Goal: Browse casually

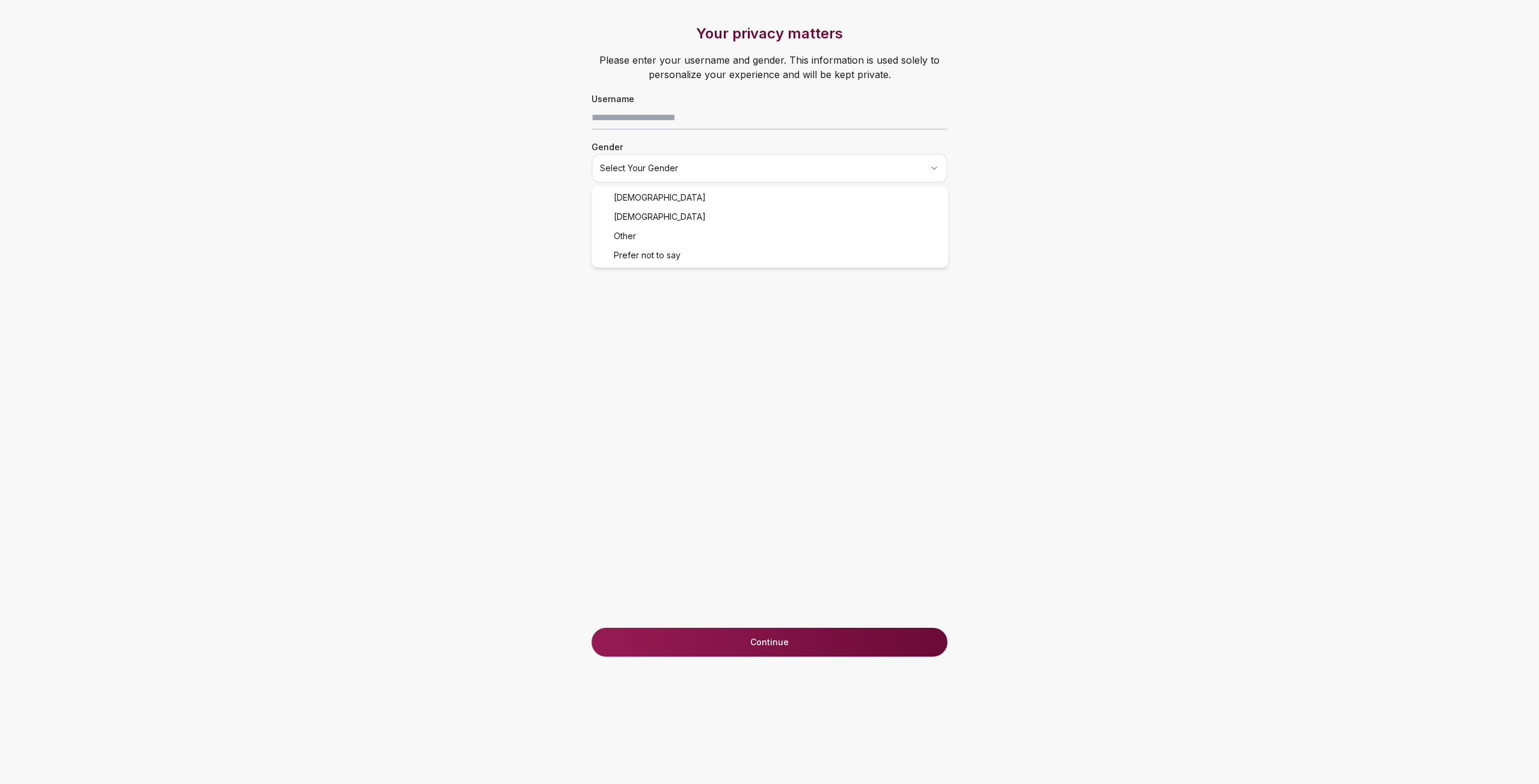
click at [680, 166] on html "Your privacy matters Please enter your username and gender. This information is…" at bounding box center [769, 392] width 1539 height 784
click at [663, 123] on input at bounding box center [769, 118] width 356 height 24
type input "*******"
click at [814, 634] on button "Continue" at bounding box center [769, 643] width 356 height 29
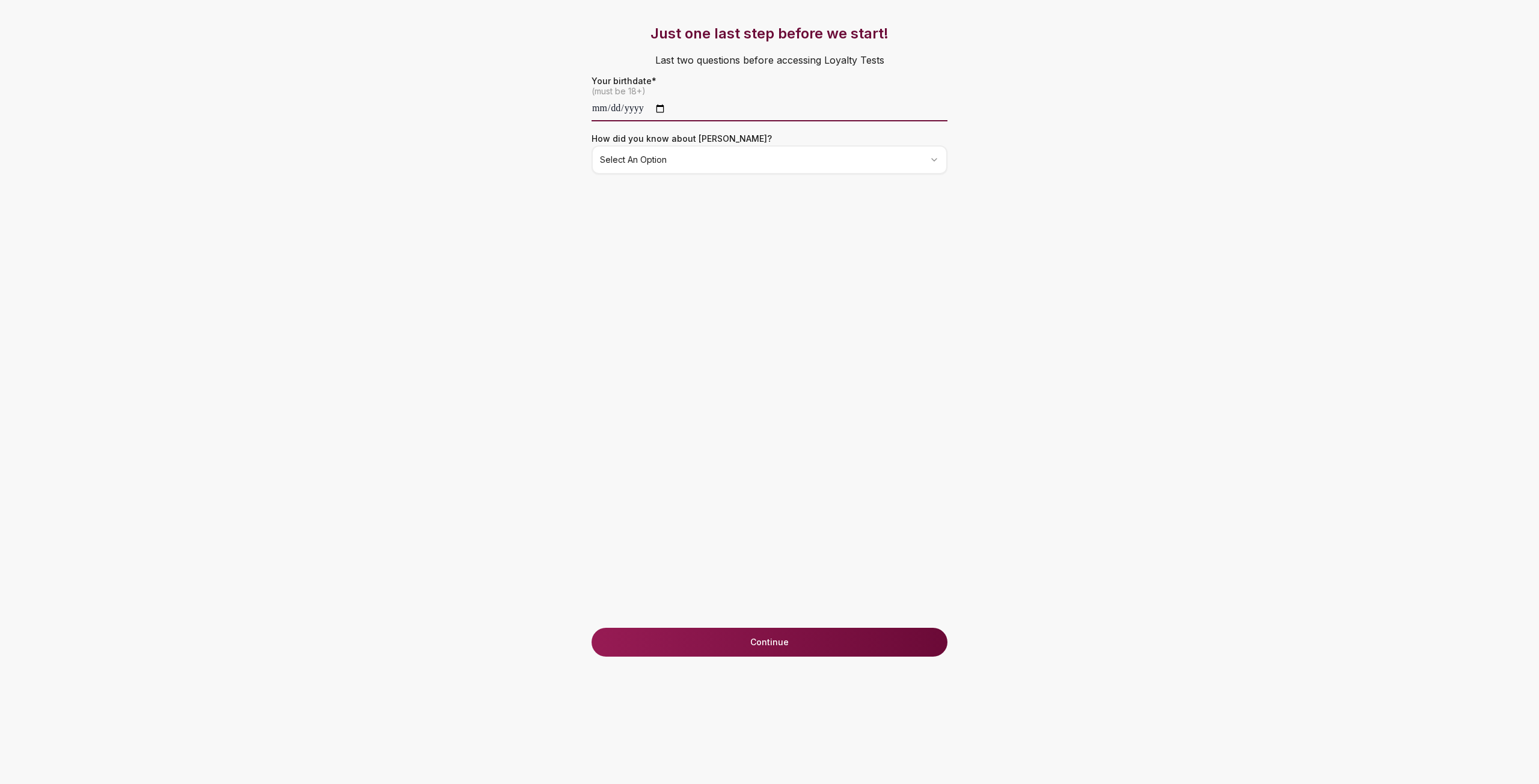
click at [613, 108] on input "date" at bounding box center [769, 110] width 356 height 24
type input "**********"
click at [707, 165] on html "**********" at bounding box center [769, 392] width 1539 height 784
click at [721, 640] on button "Continue" at bounding box center [769, 643] width 356 height 29
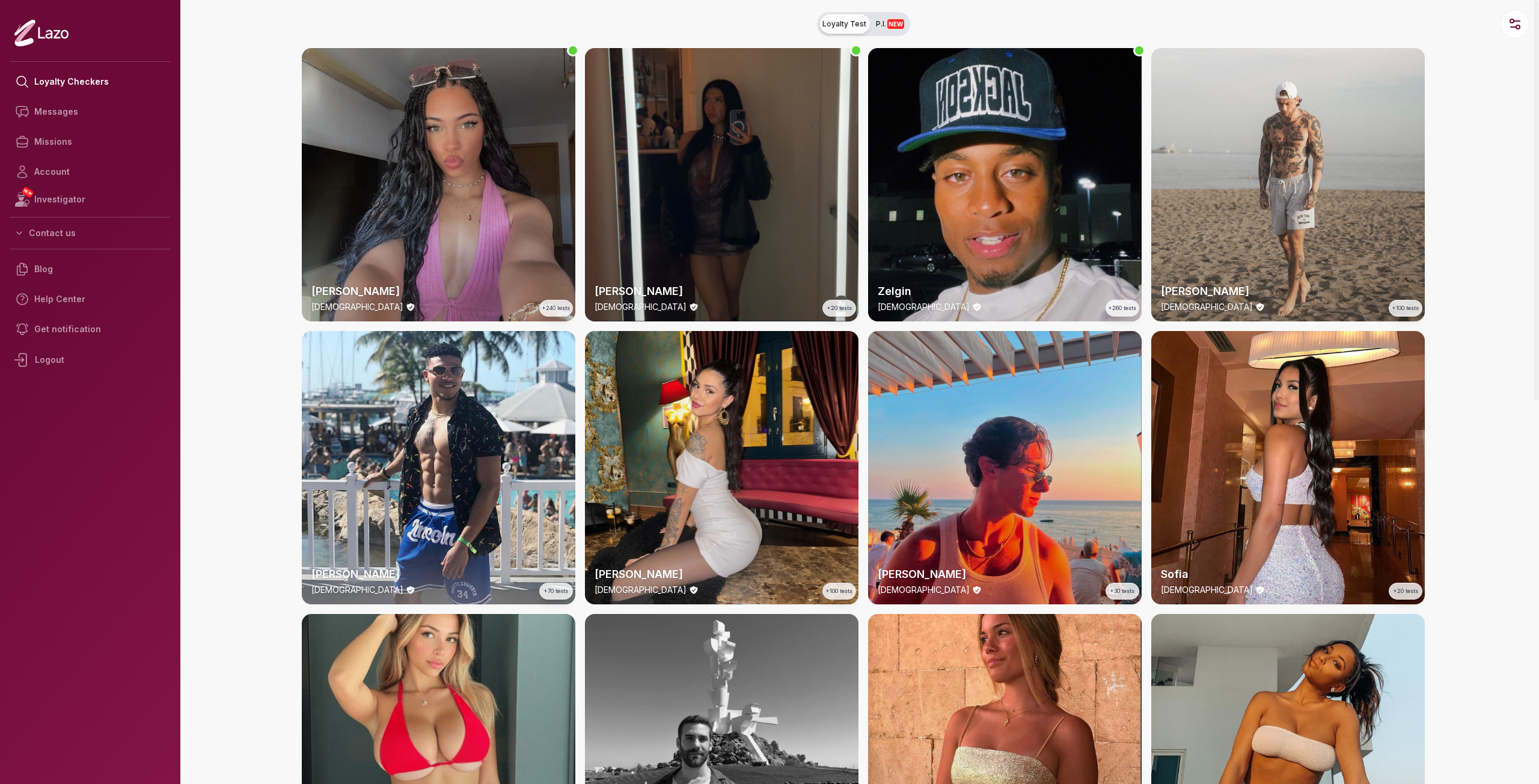
click at [435, 183] on div "Lara 24 y/o +240 tests" at bounding box center [438, 185] width 274 height 274
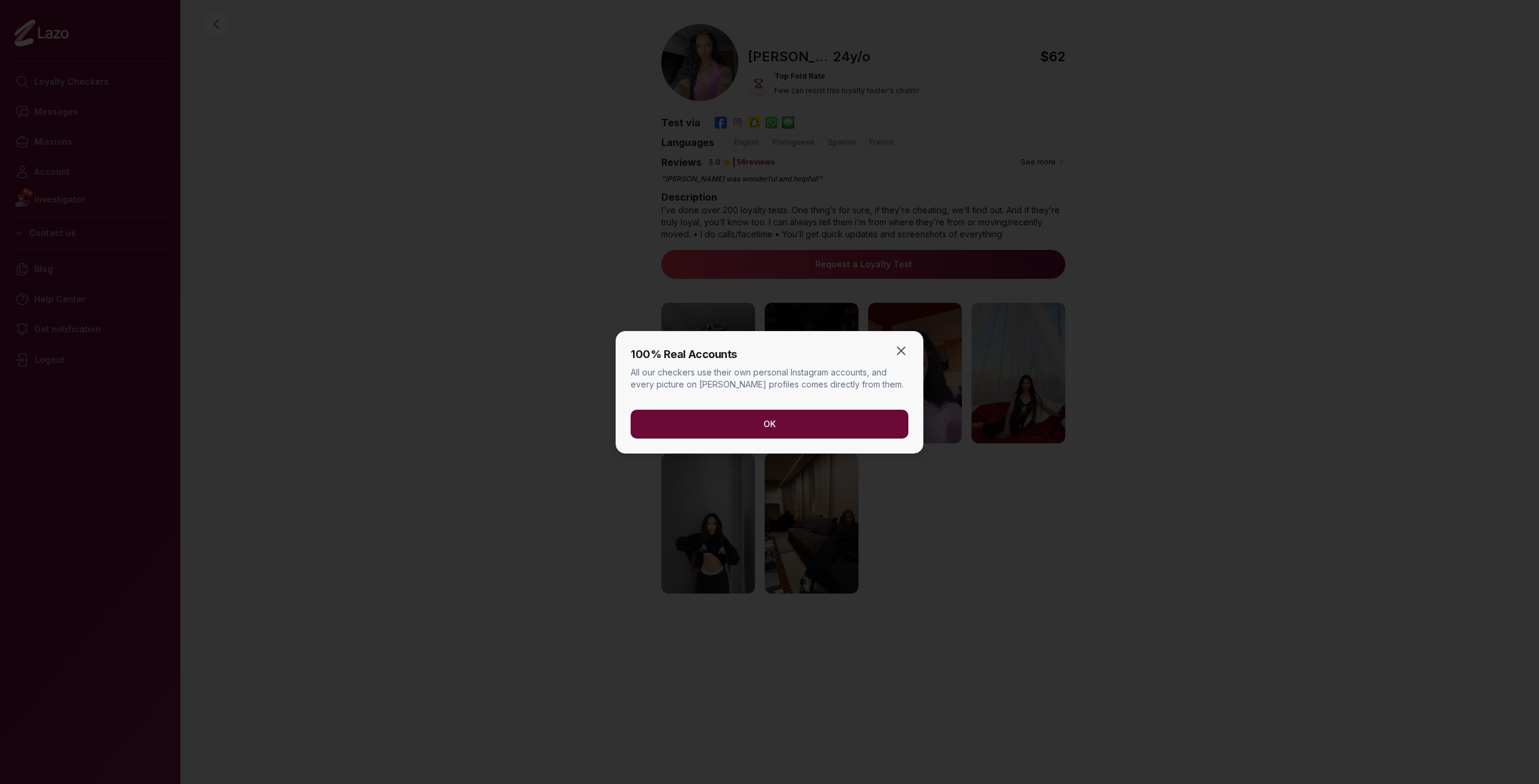
click at [788, 412] on button "OK" at bounding box center [769, 424] width 277 height 29
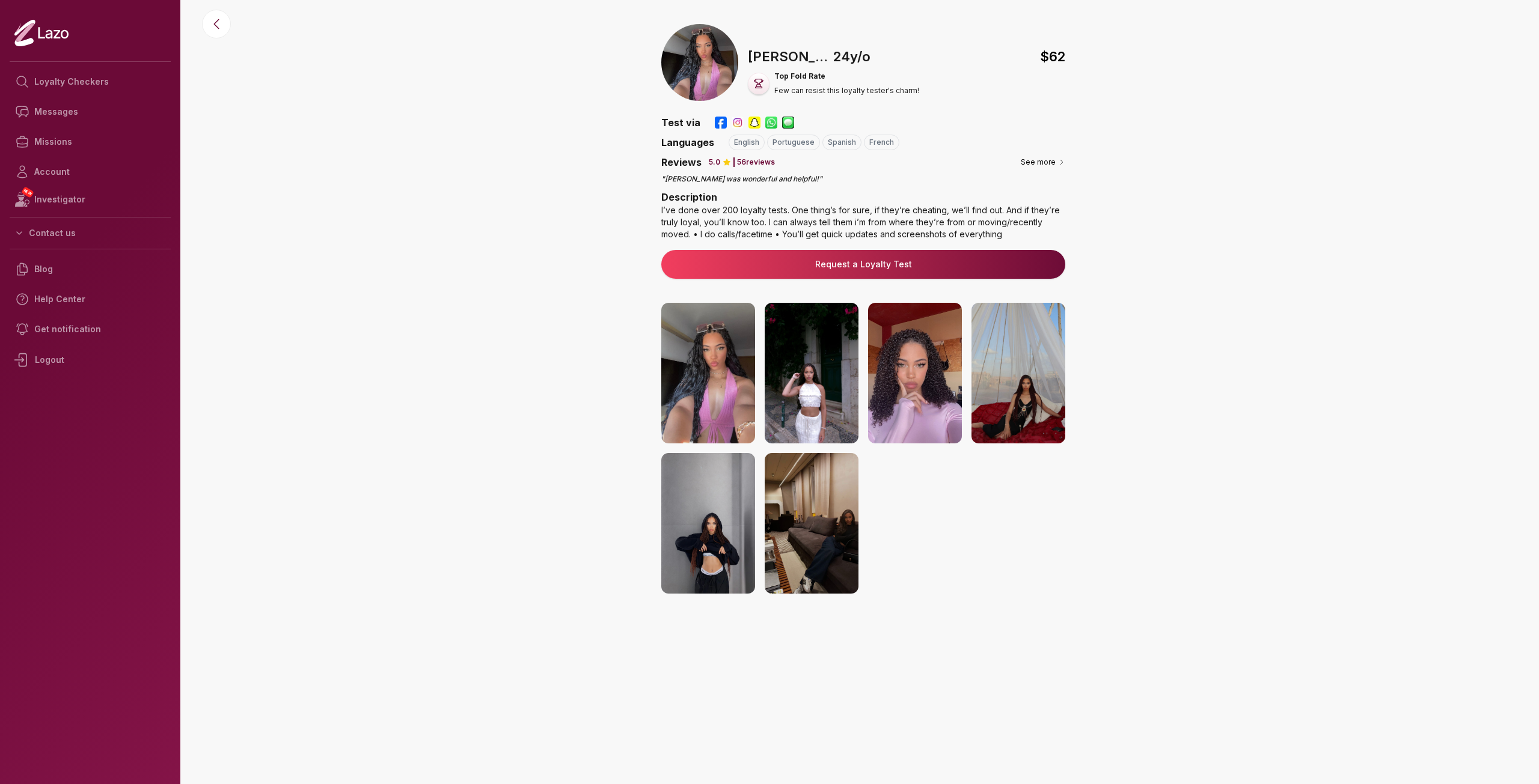
click at [801, 393] on img at bounding box center [811, 373] width 94 height 141
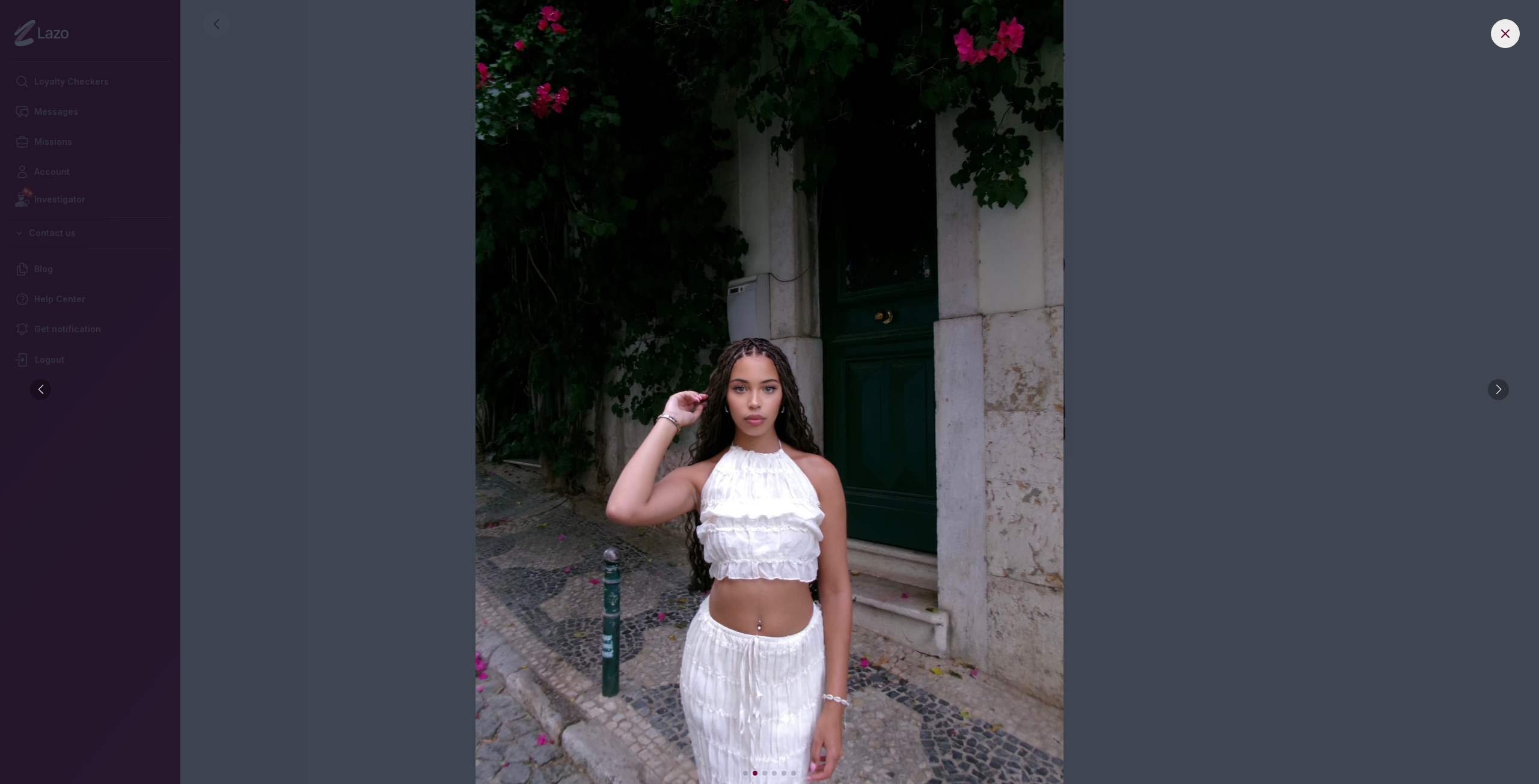
click at [1497, 385] on div at bounding box center [1498, 390] width 21 height 21
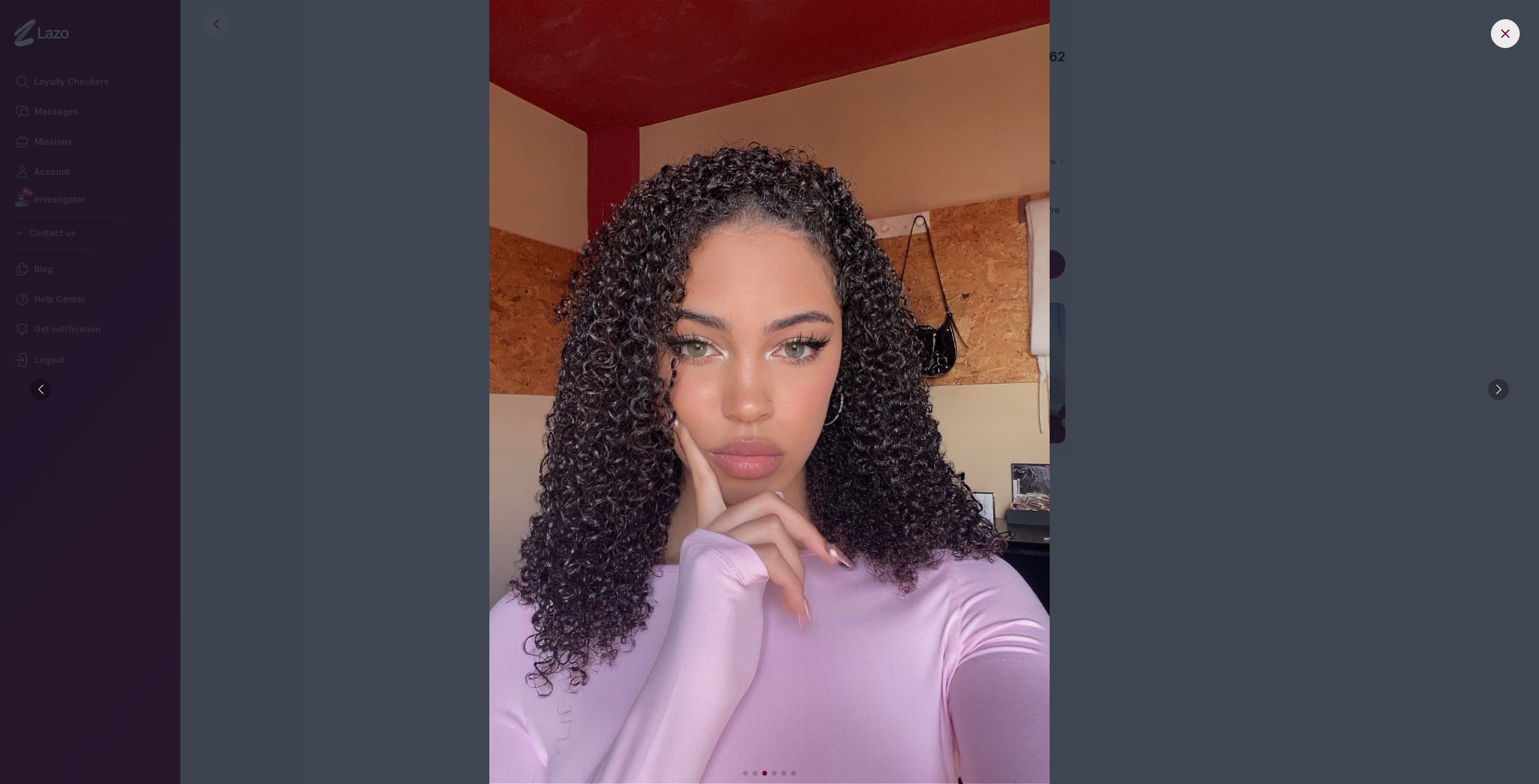
click at [1503, 386] on div at bounding box center [1498, 390] width 21 height 21
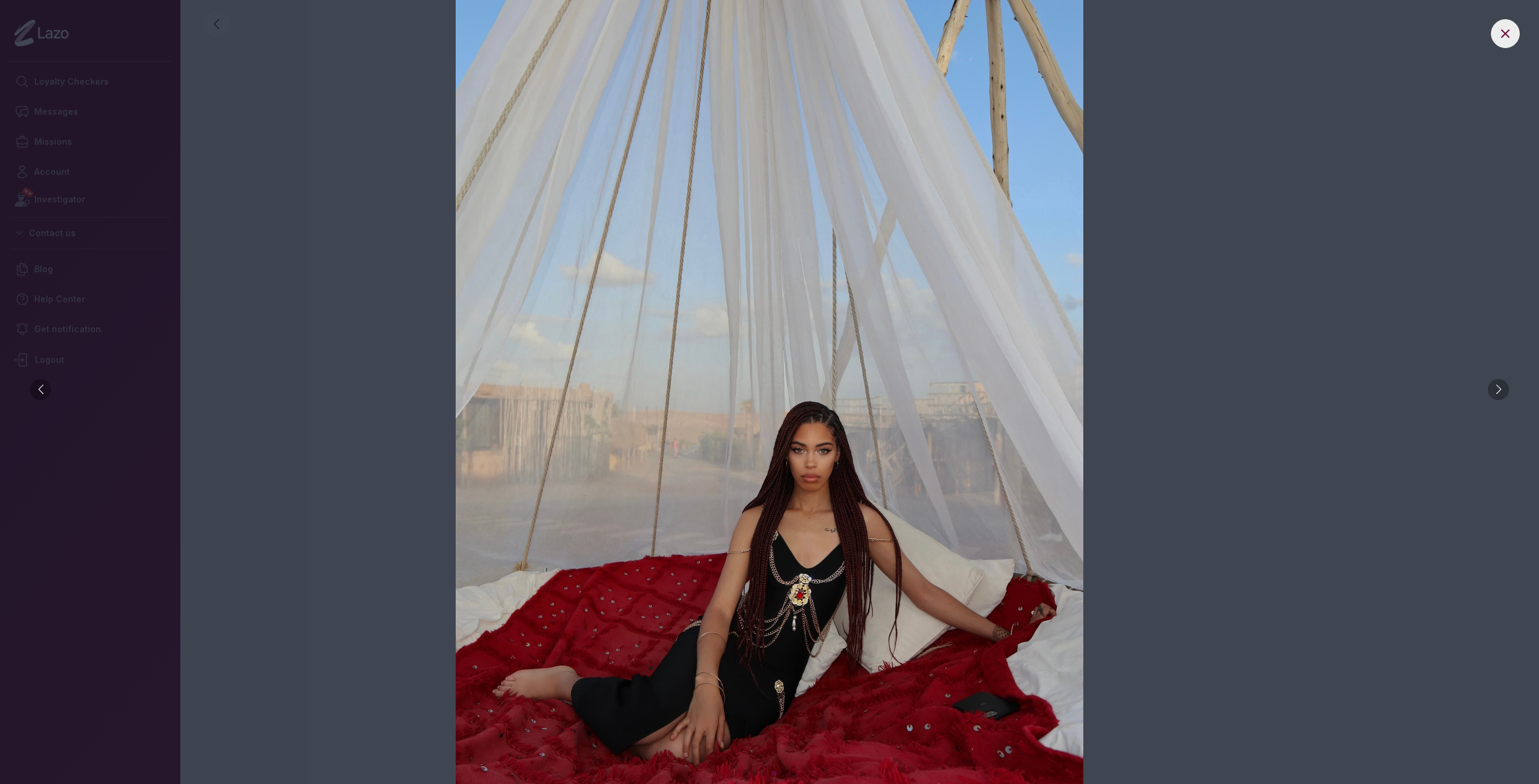
click at [1503, 386] on div at bounding box center [1498, 390] width 21 height 21
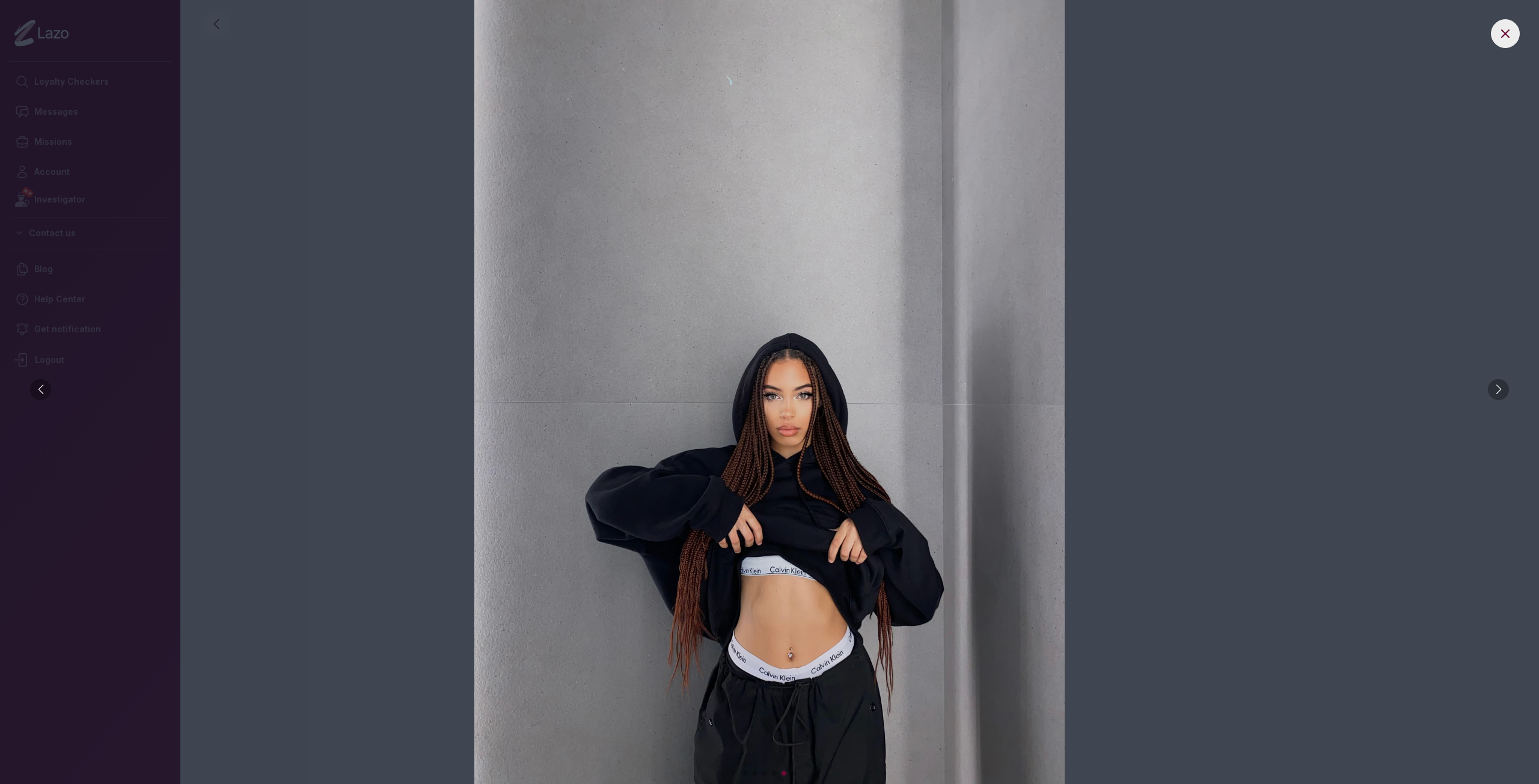
click at [1503, 386] on div at bounding box center [1498, 390] width 21 height 21
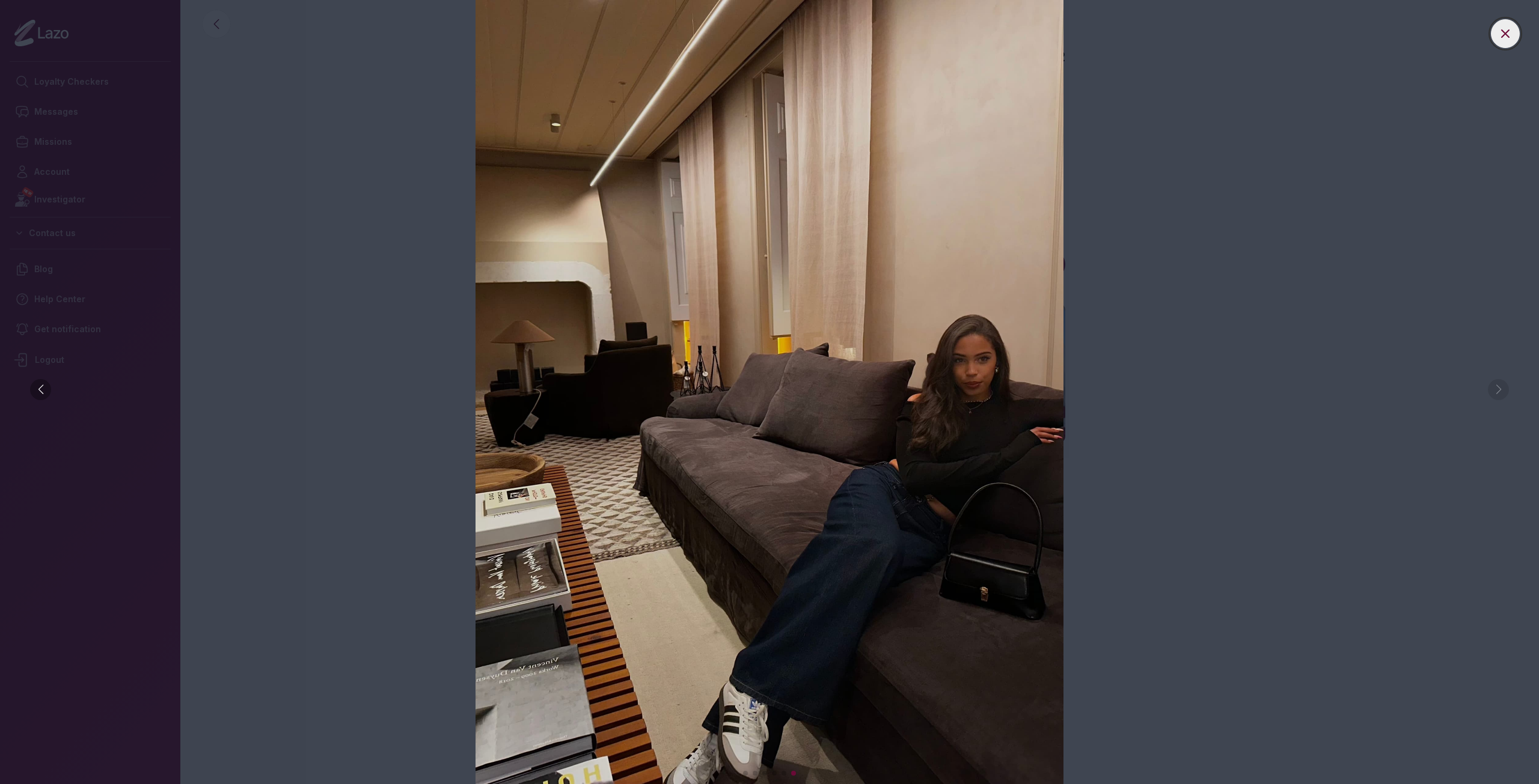
click at [1505, 29] on icon at bounding box center [1504, 33] width 14 height 14
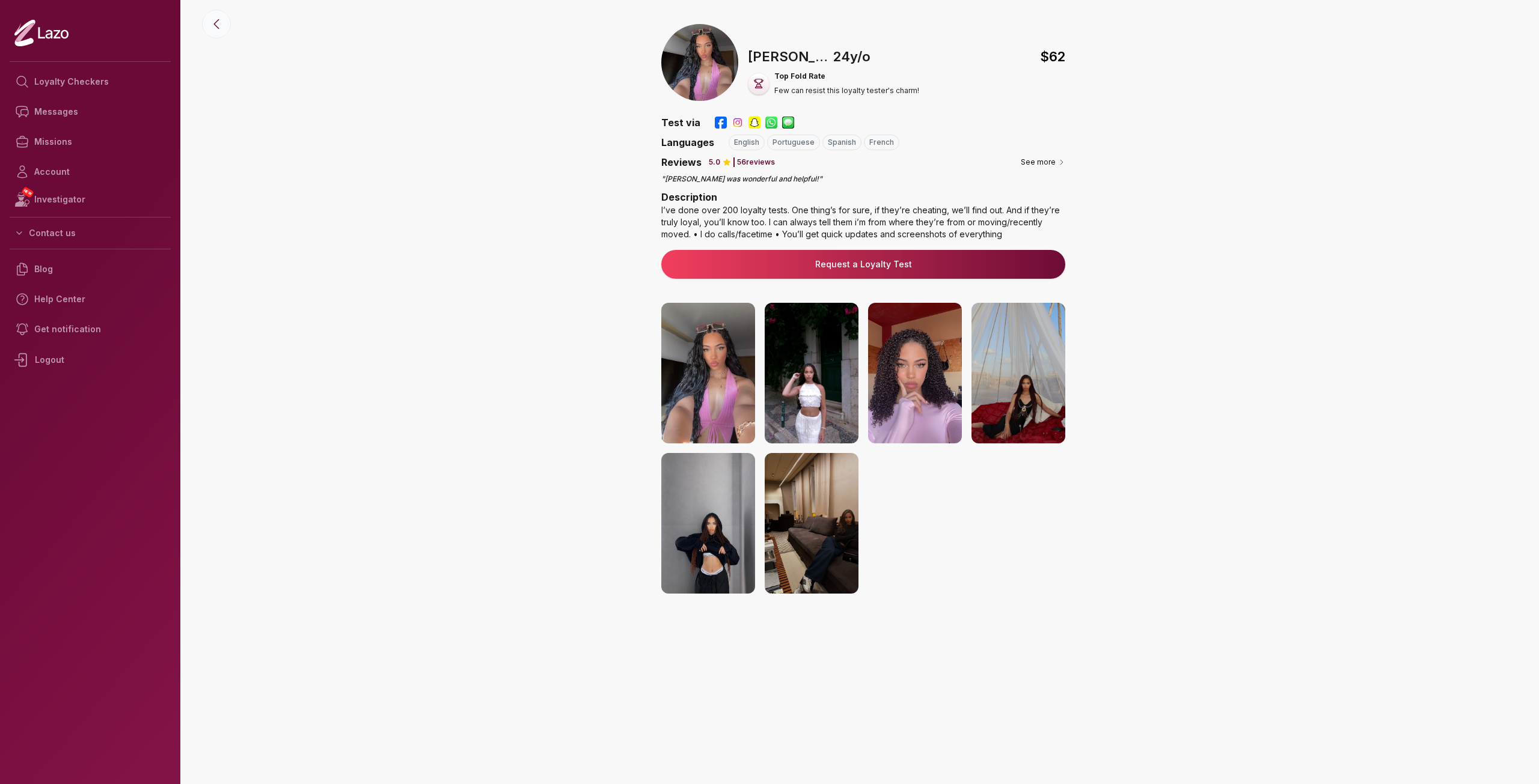
click at [208, 20] on button at bounding box center [217, 24] width 29 height 29
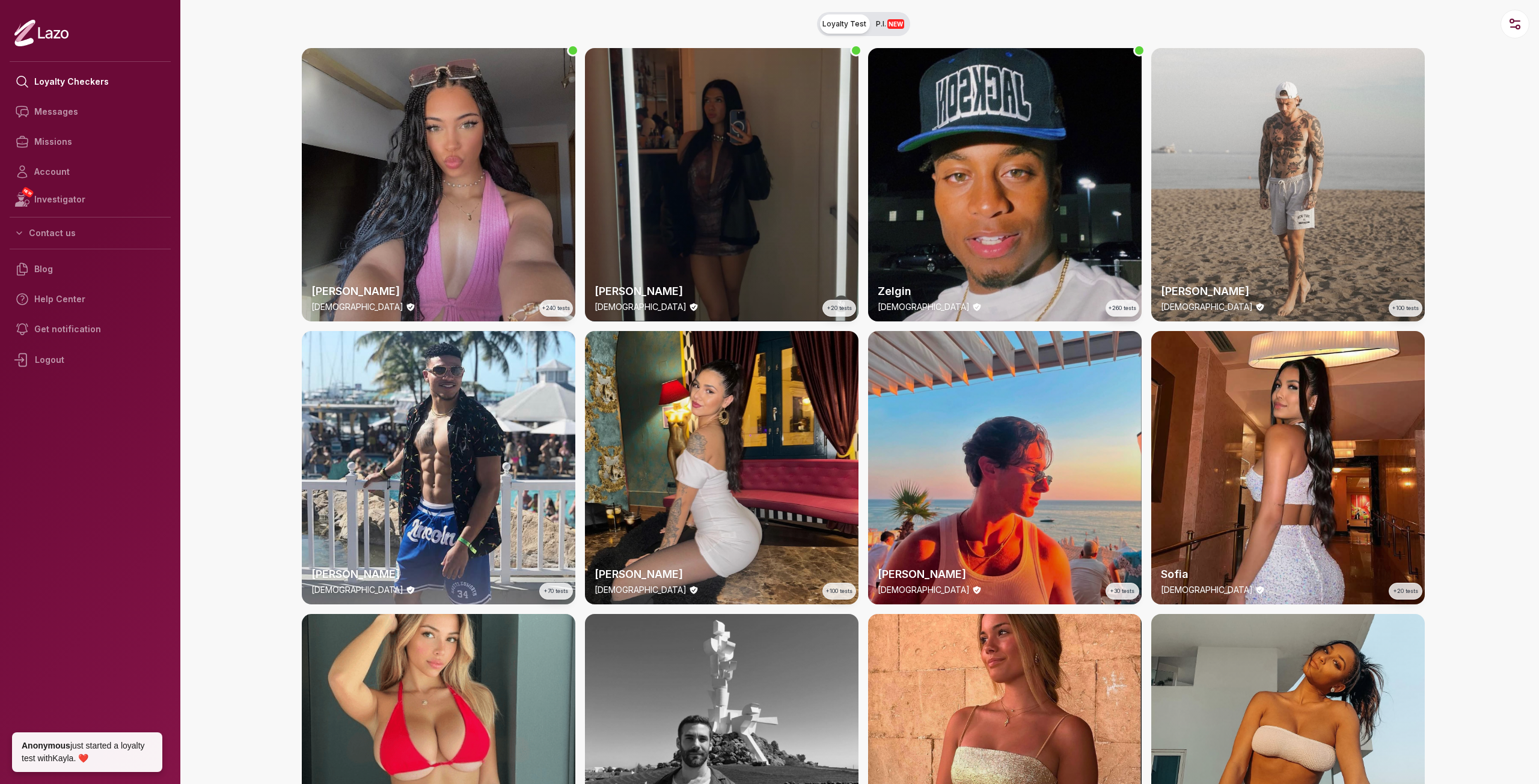
click at [778, 150] on div "Susanna 28 y/o +20 tests" at bounding box center [722, 185] width 274 height 274
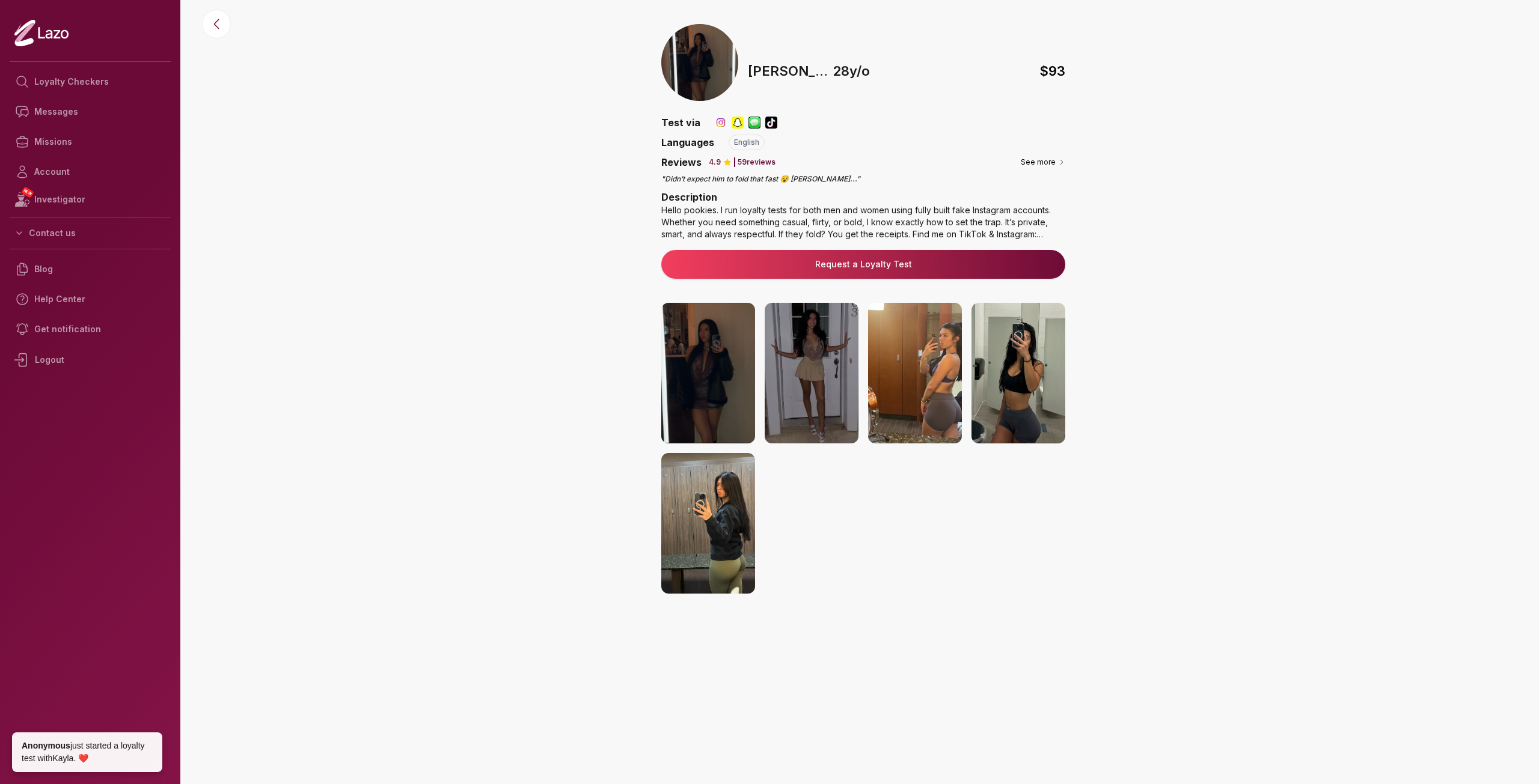
click at [722, 373] on img at bounding box center [708, 373] width 94 height 141
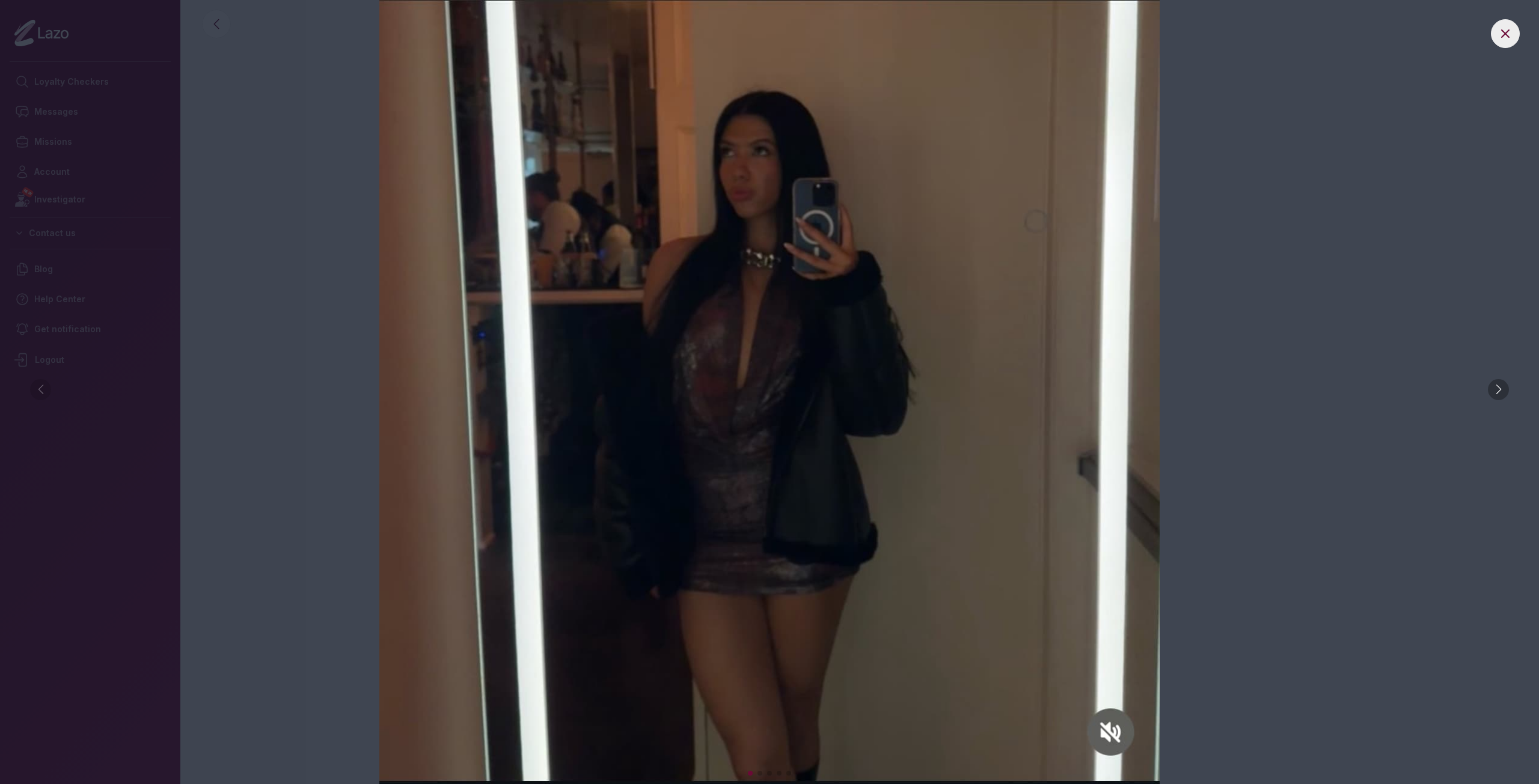
click at [1502, 391] on div at bounding box center [1498, 390] width 21 height 21
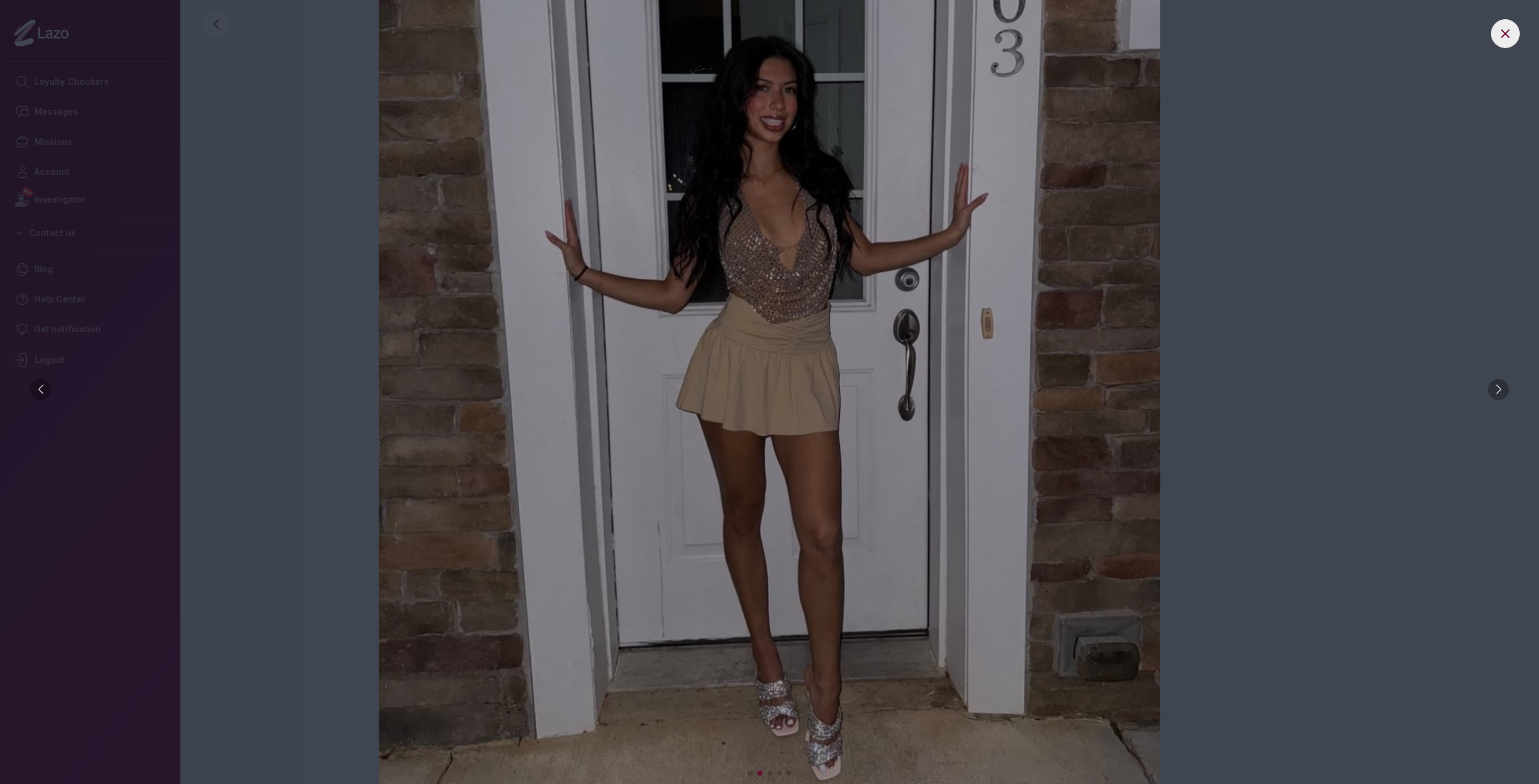
click at [1501, 390] on div at bounding box center [1498, 390] width 21 height 21
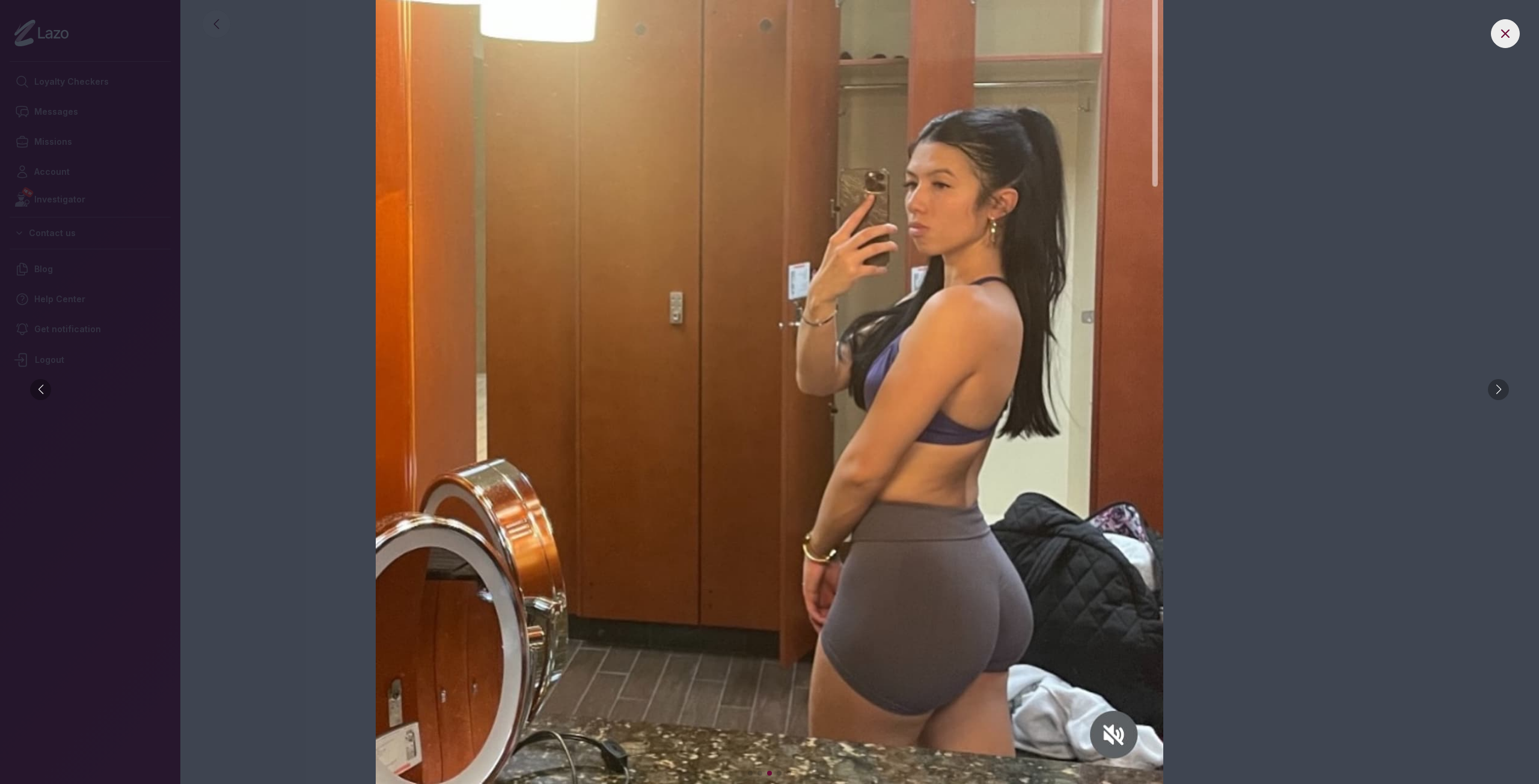
click at [1501, 390] on div at bounding box center [1498, 390] width 21 height 21
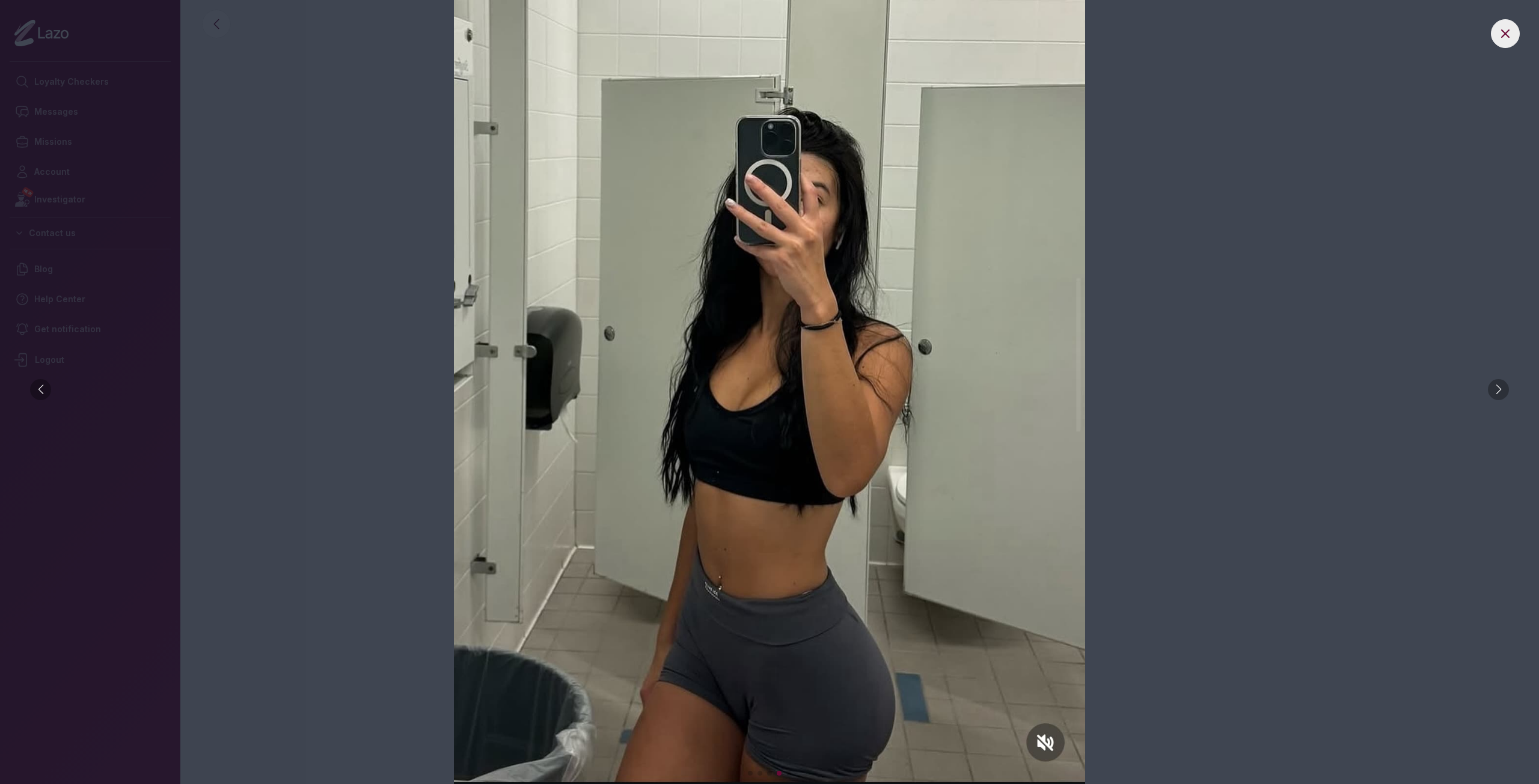
click at [1501, 390] on div at bounding box center [1498, 390] width 21 height 21
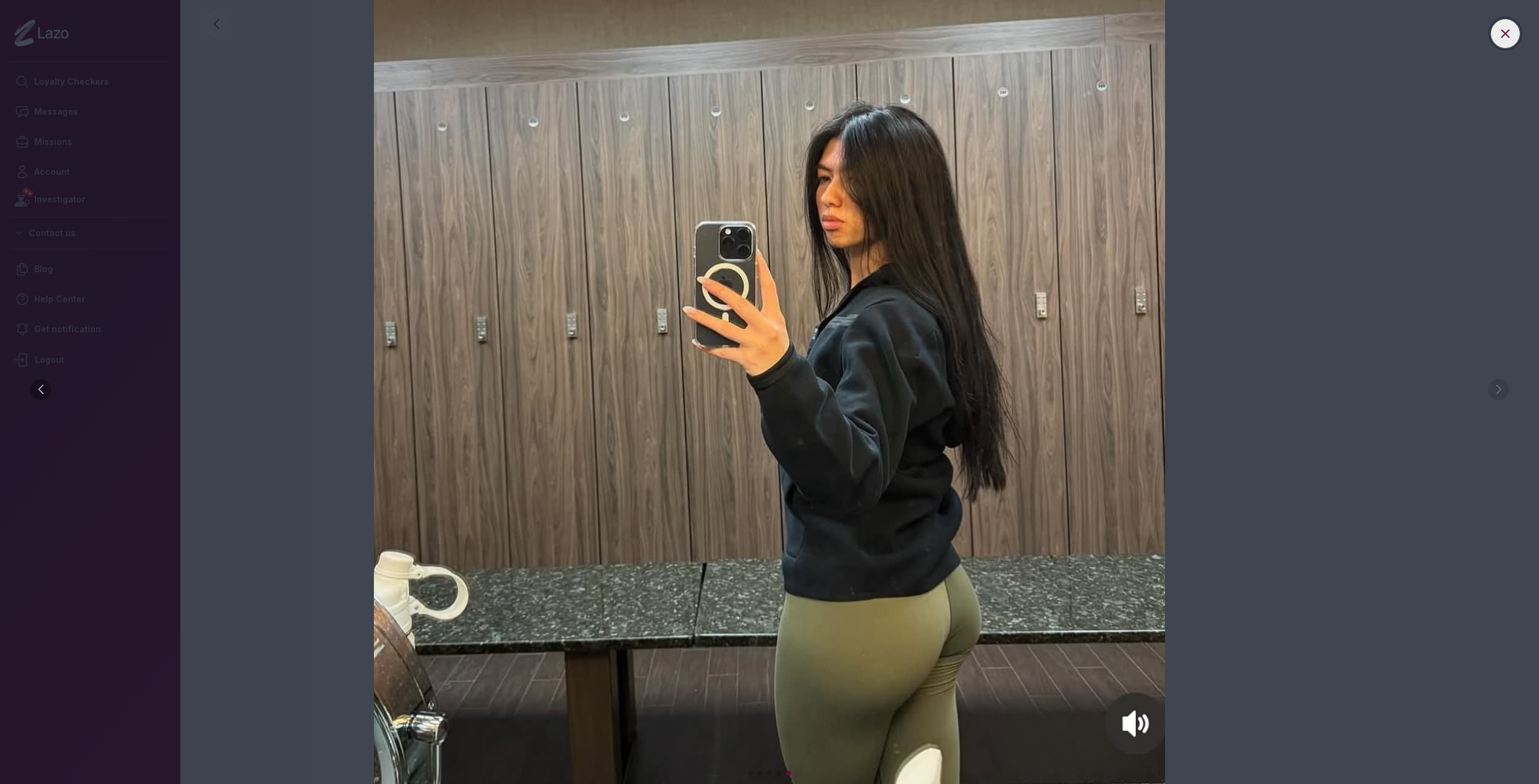
drag, startPoint x: 1507, startPoint y: 29, endPoint x: 1390, endPoint y: 30, distance: 117.0
click at [1507, 29] on icon at bounding box center [1504, 33] width 14 height 14
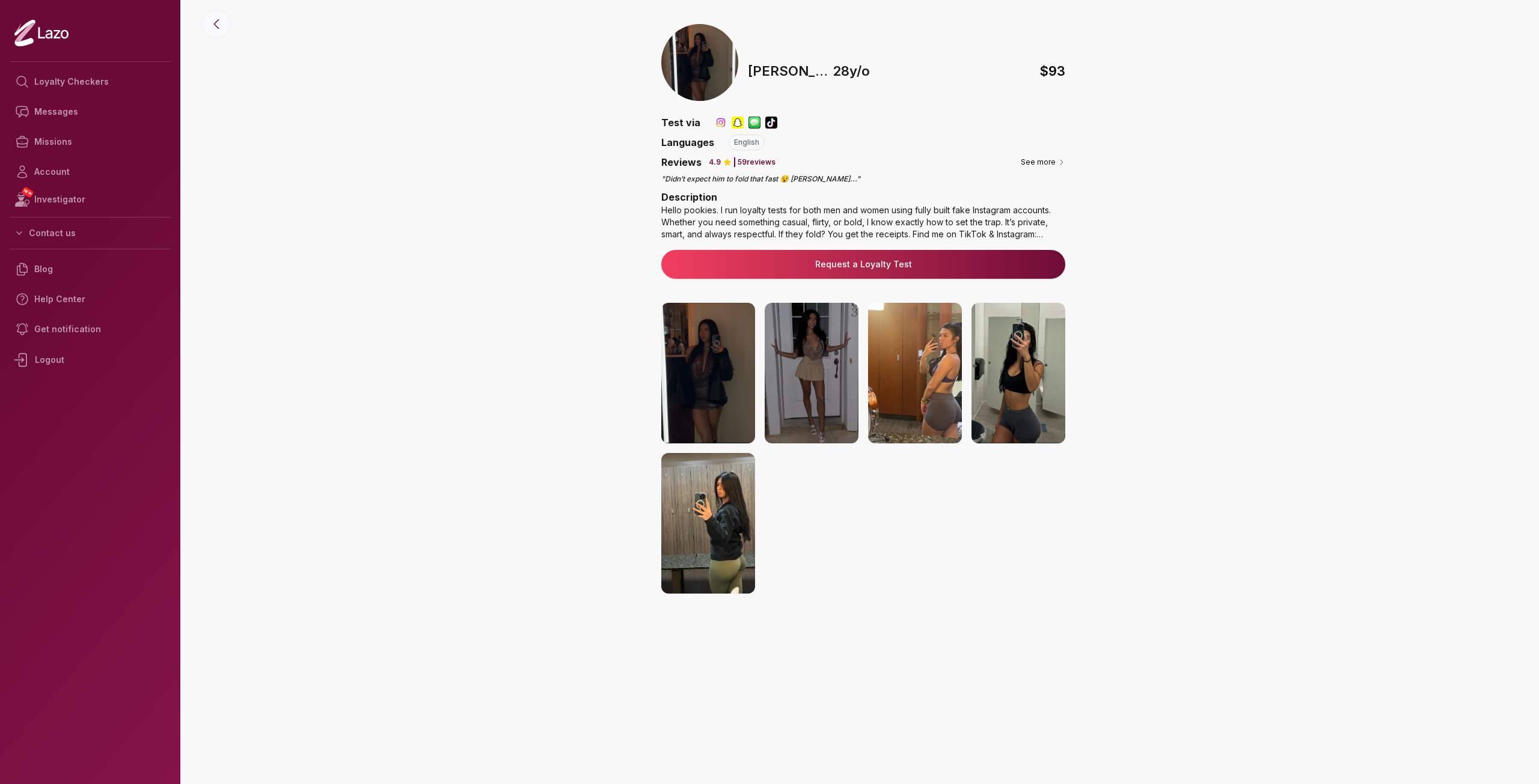
click at [213, 21] on icon at bounding box center [216, 23] width 14 height 14
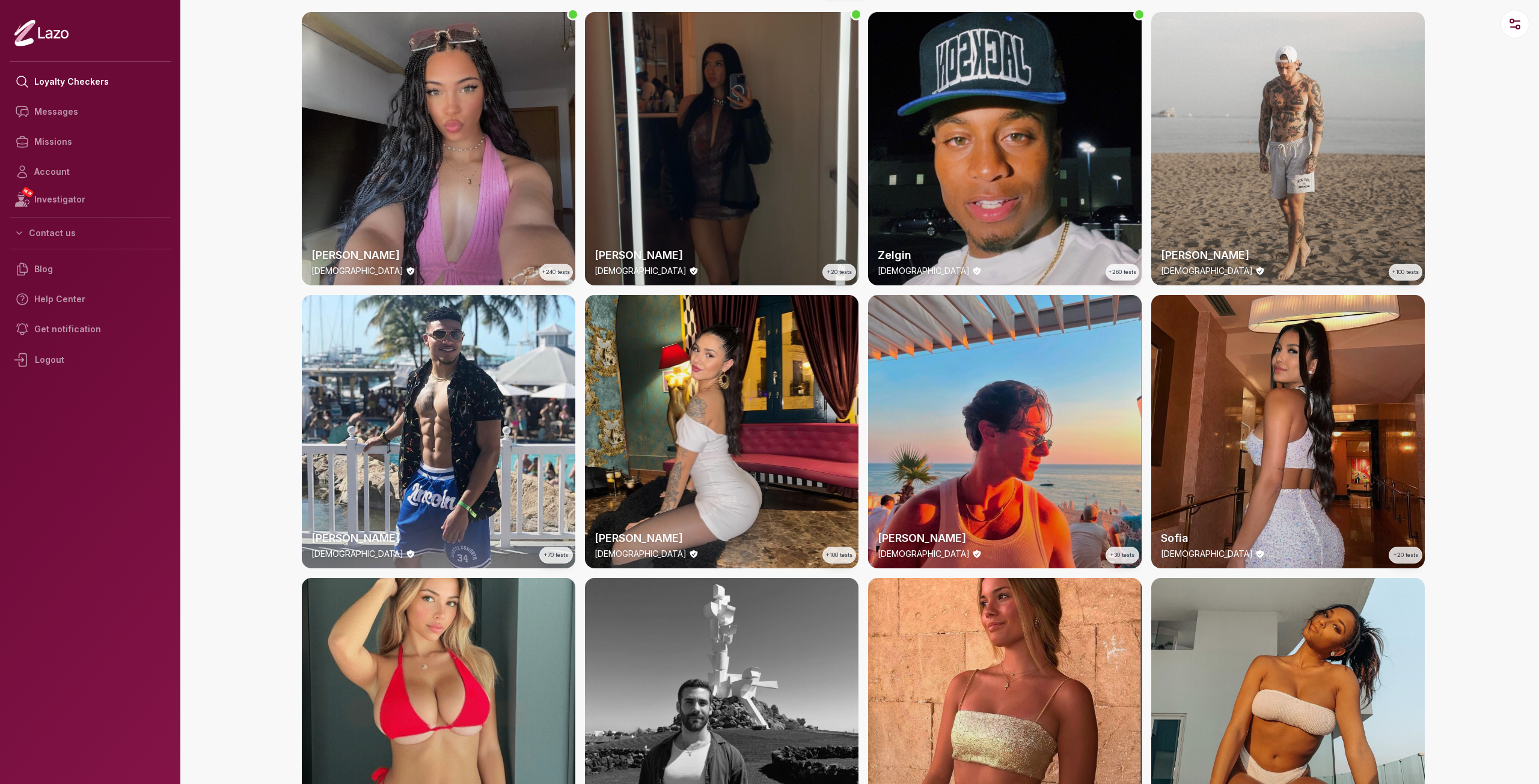
scroll to position [180, 0]
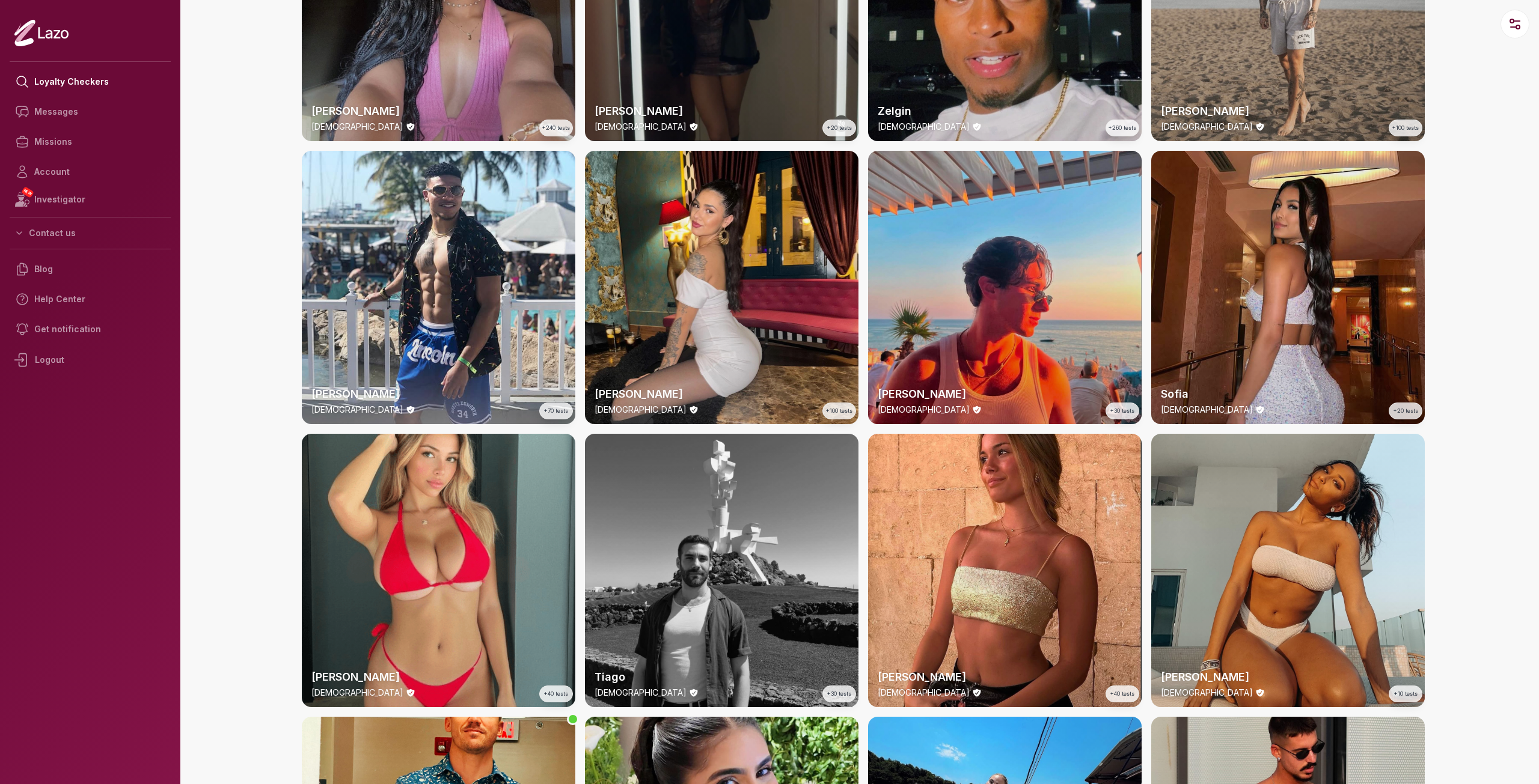
click at [1307, 286] on div "Sofia 28 y/o +20 tests" at bounding box center [1288, 288] width 274 height 274
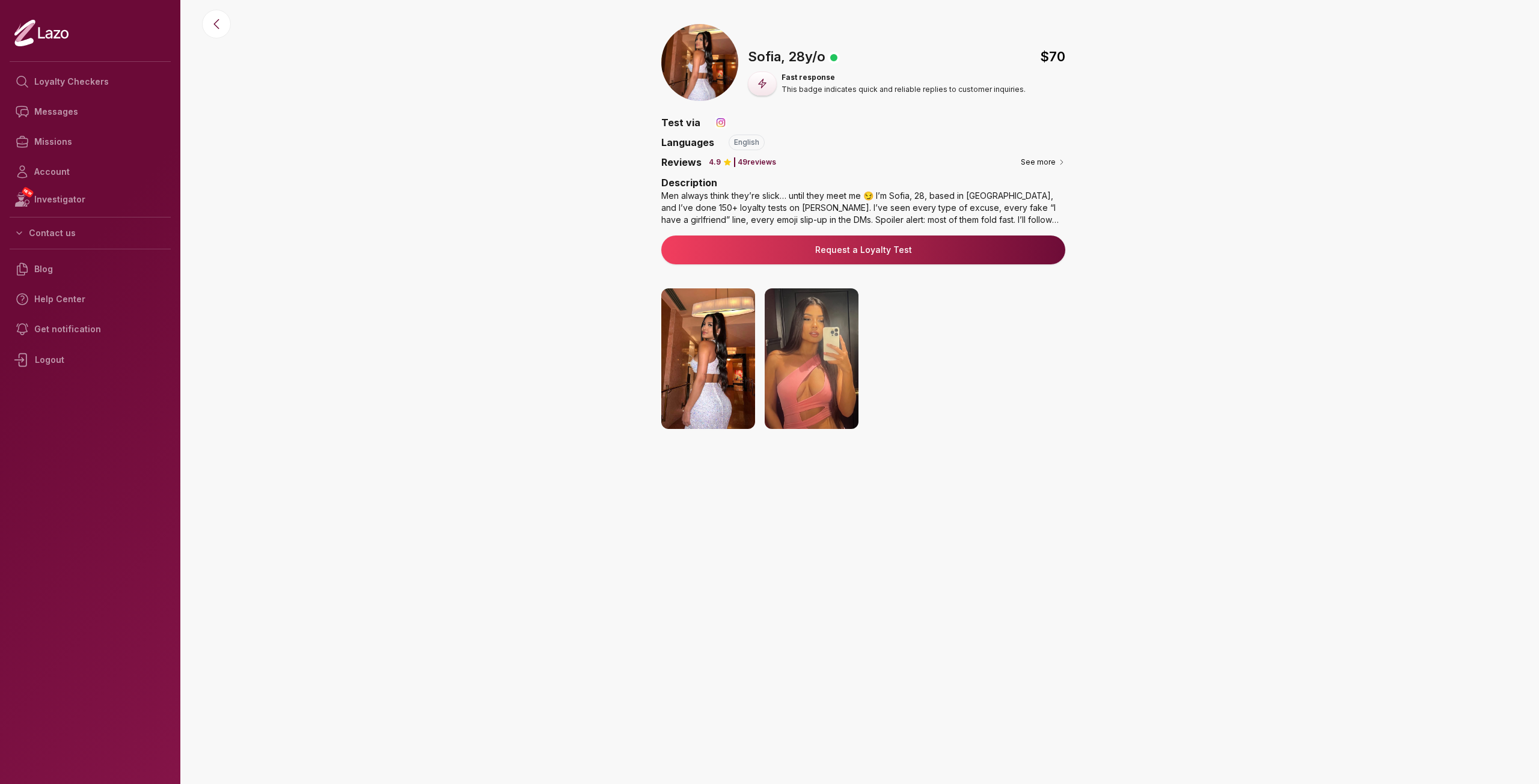
click at [718, 359] on img at bounding box center [708, 359] width 94 height 141
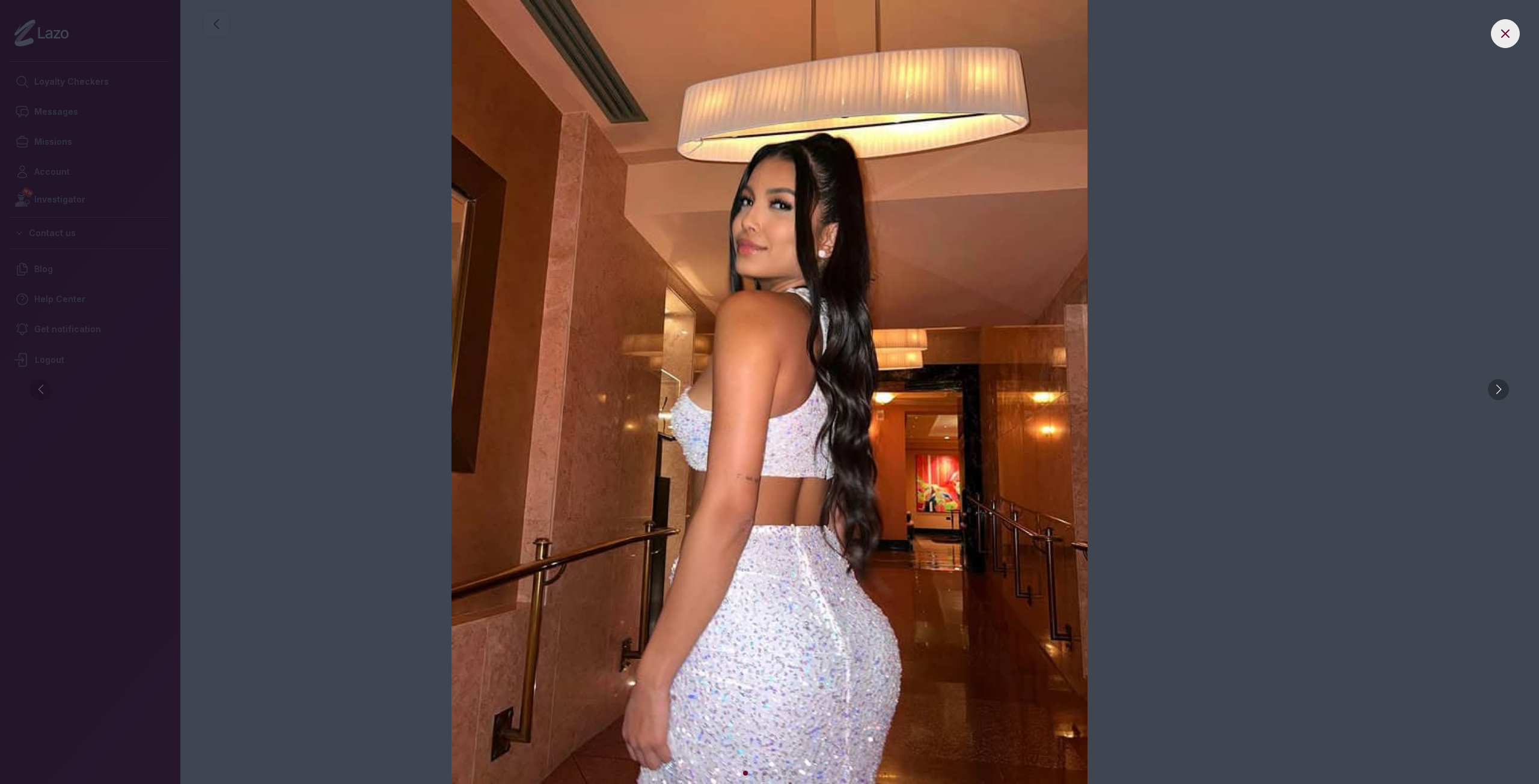
click at [1498, 390] on div at bounding box center [1498, 390] width 21 height 21
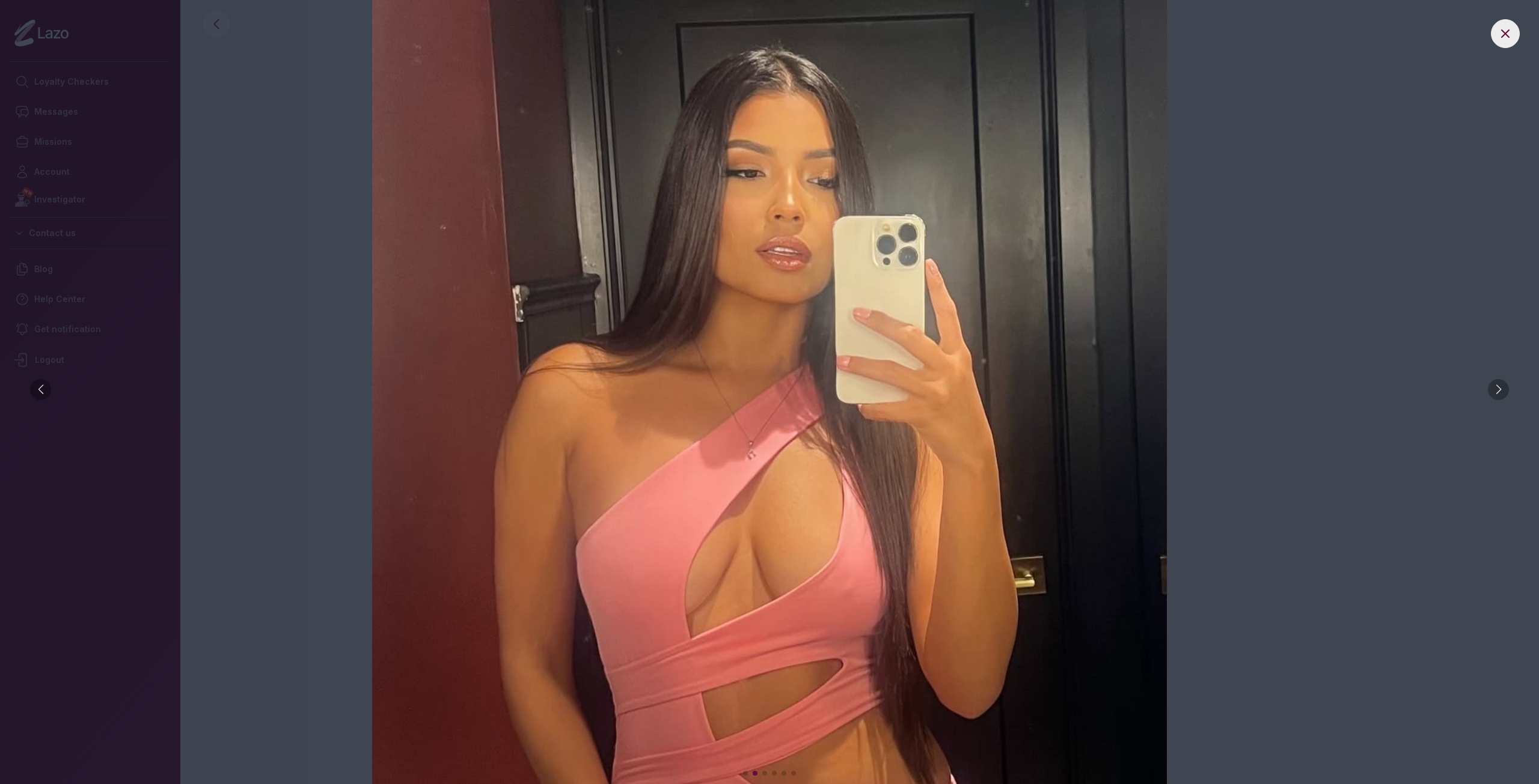
click at [1498, 389] on div at bounding box center [1498, 390] width 21 height 21
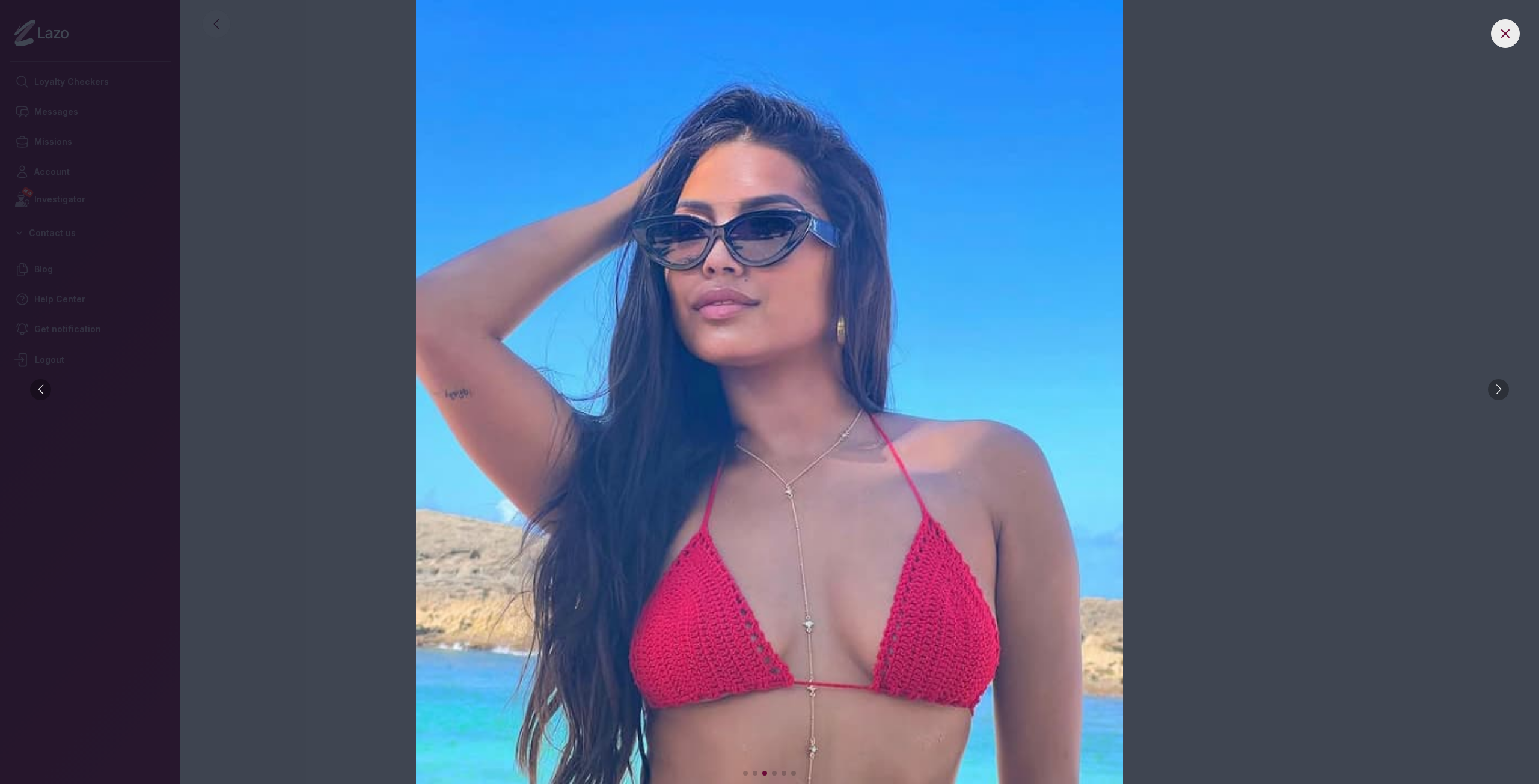
click at [1498, 389] on div at bounding box center [1498, 390] width 21 height 21
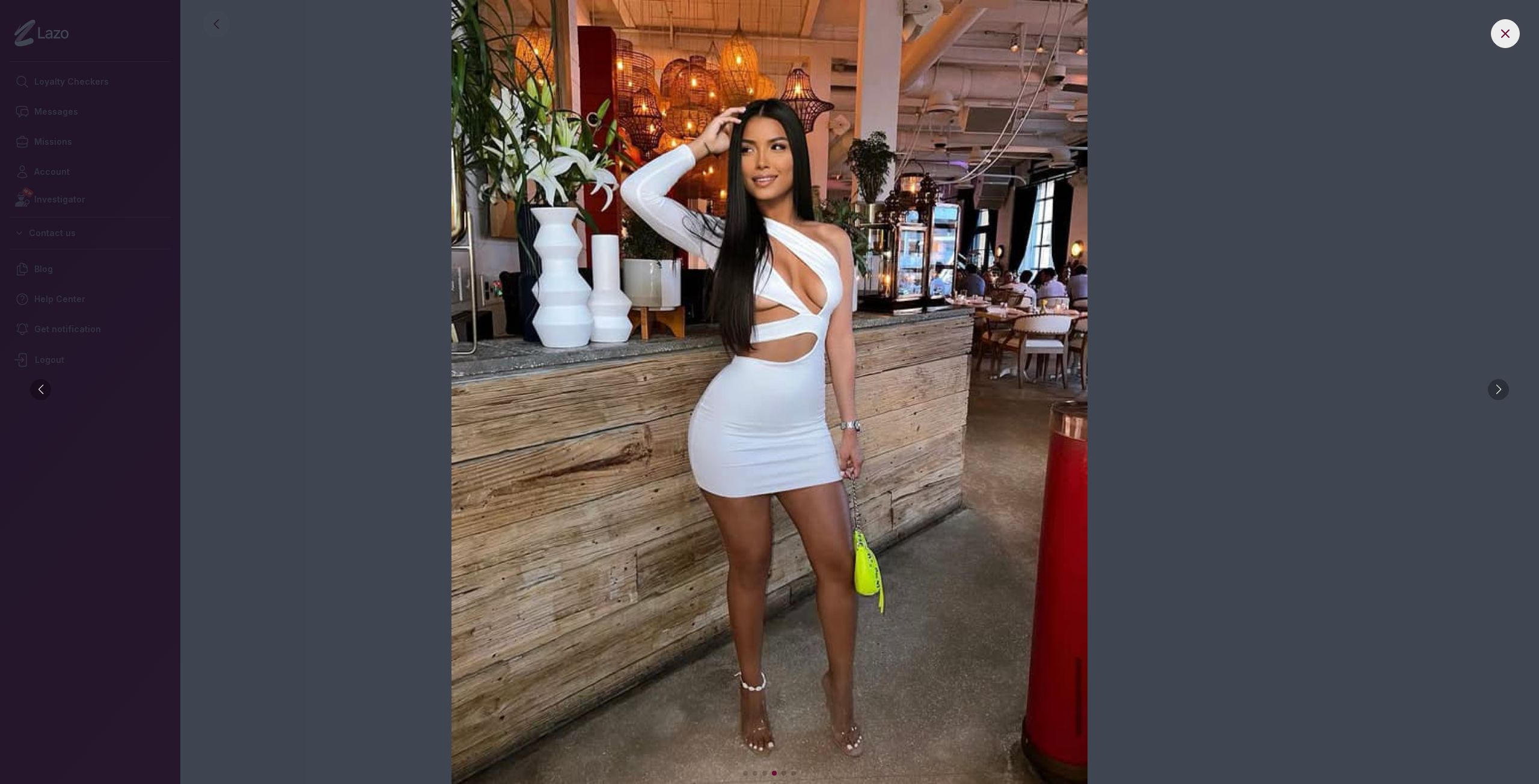
click at [1498, 389] on div at bounding box center [1498, 390] width 21 height 21
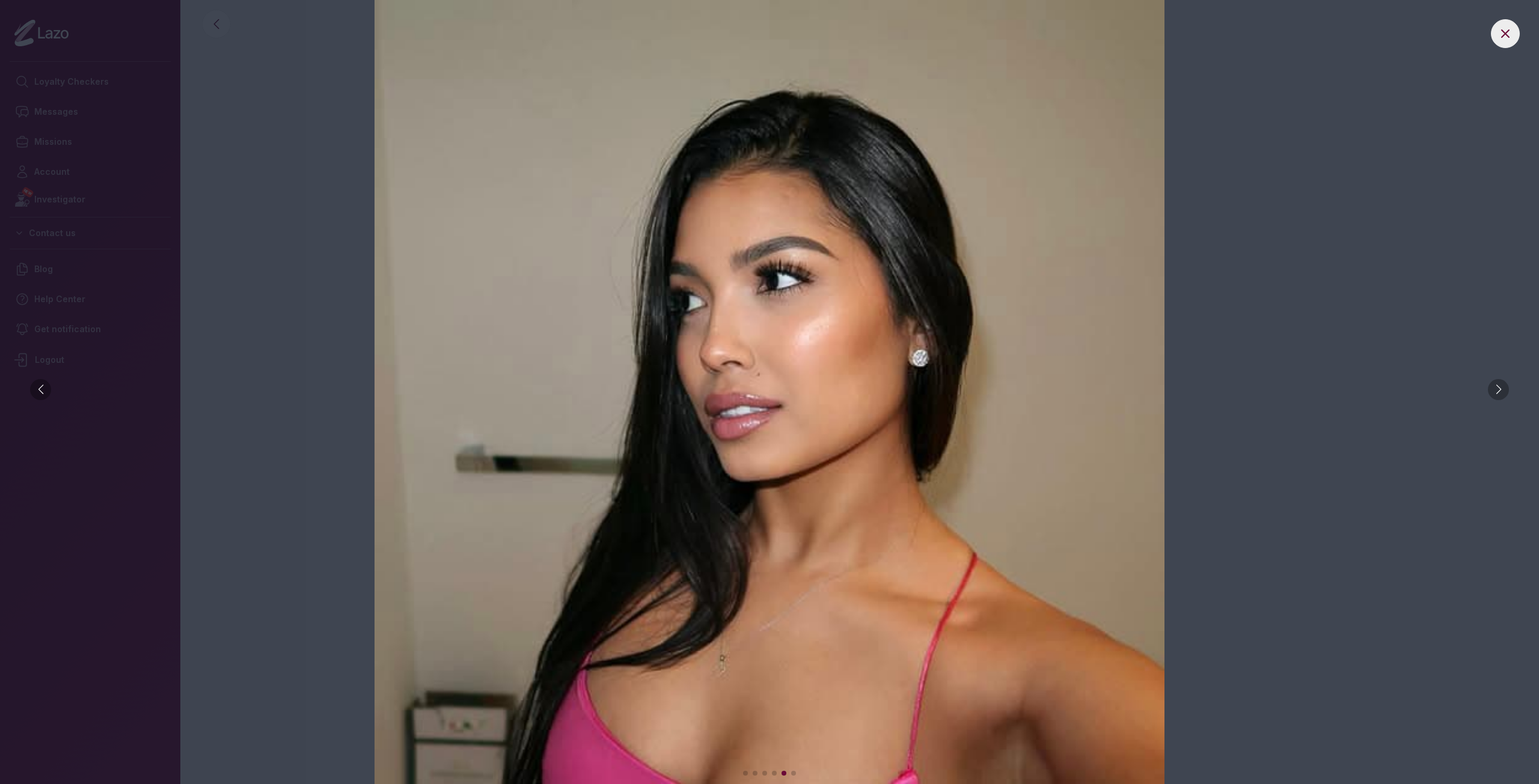
click at [1498, 389] on div at bounding box center [1498, 390] width 21 height 21
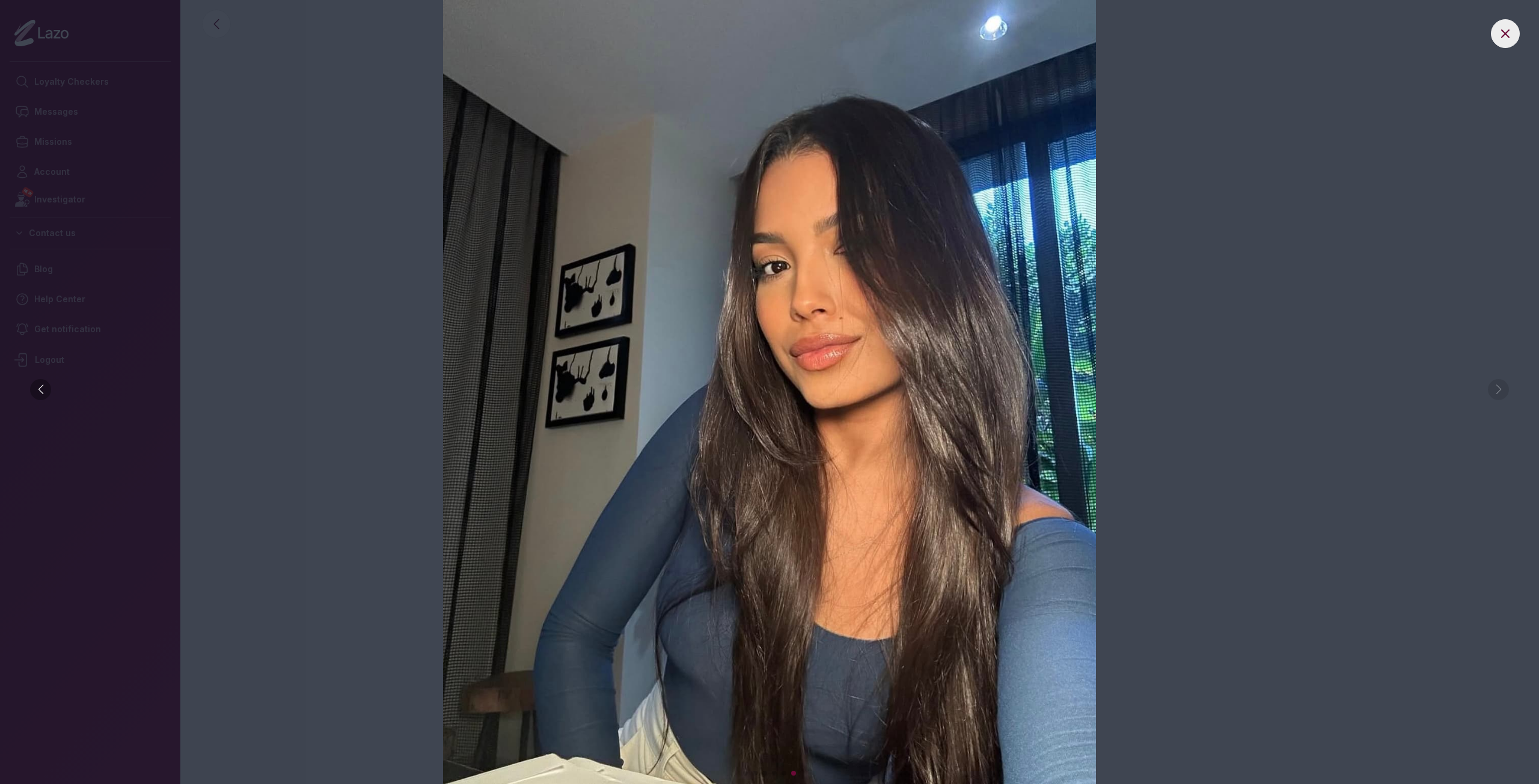
click at [1510, 20] on img at bounding box center [769, 392] width 1491 height 784
click at [1510, 27] on icon at bounding box center [1504, 33] width 14 height 14
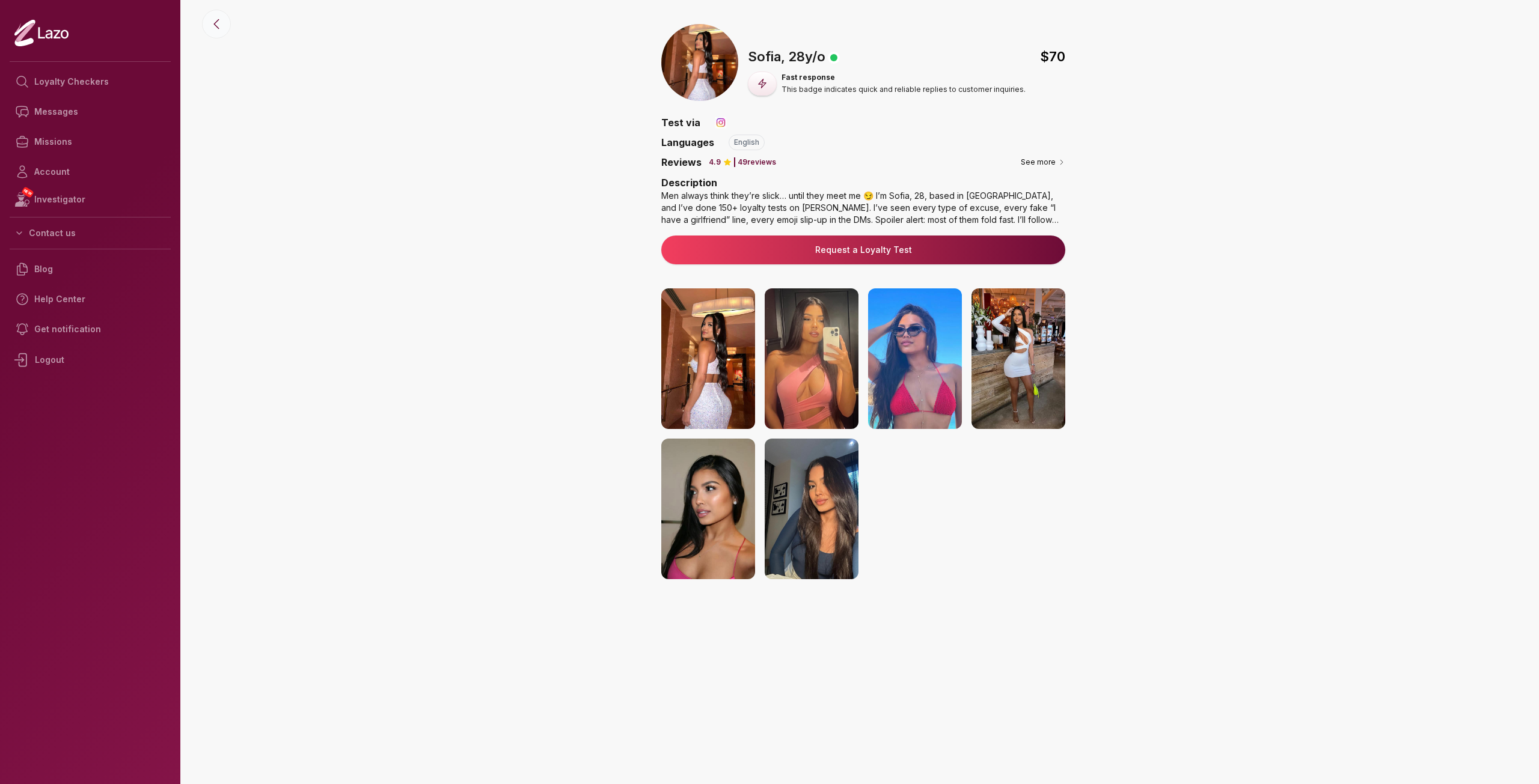
click at [214, 31] on icon at bounding box center [216, 23] width 14 height 14
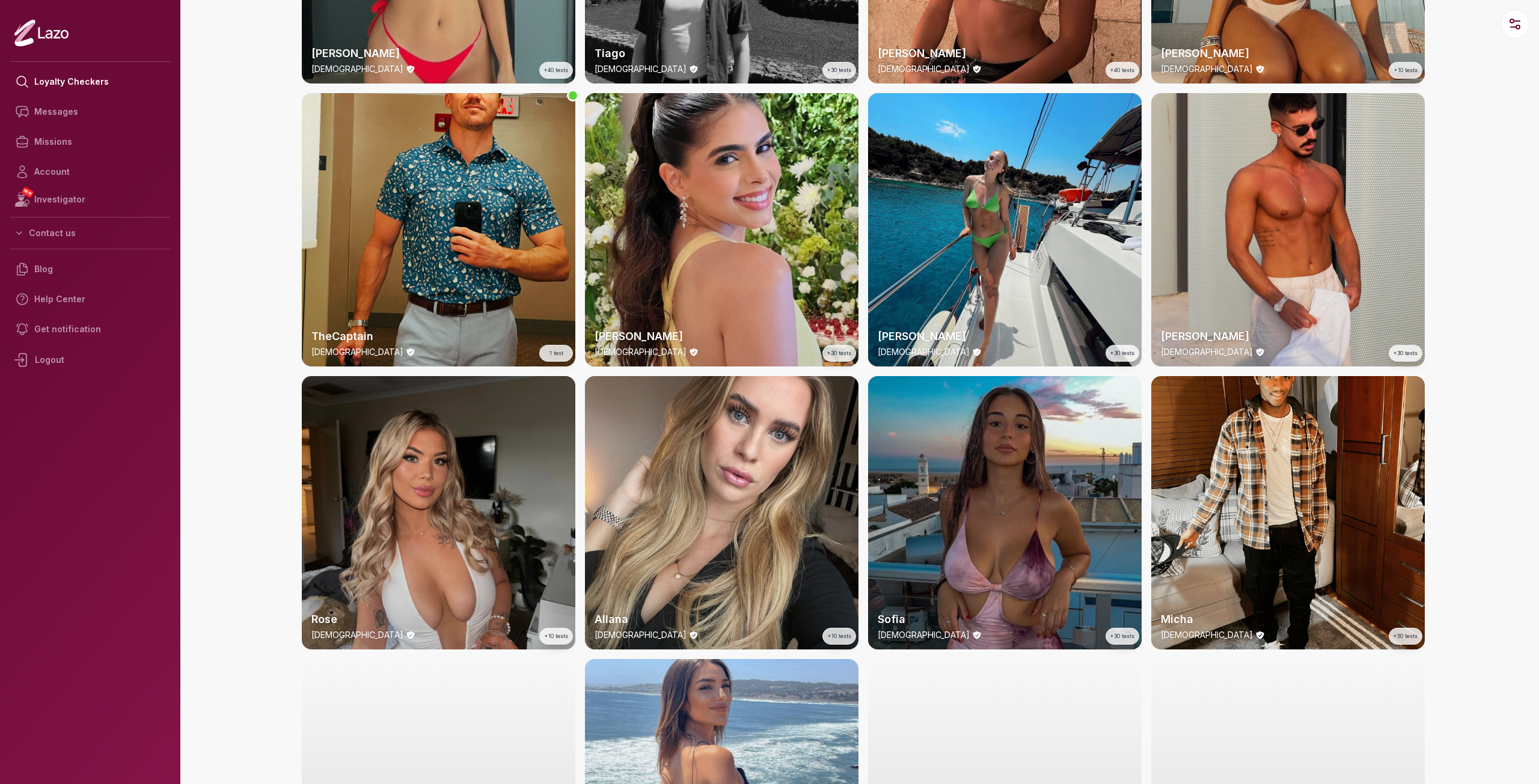
scroll to position [871, 0]
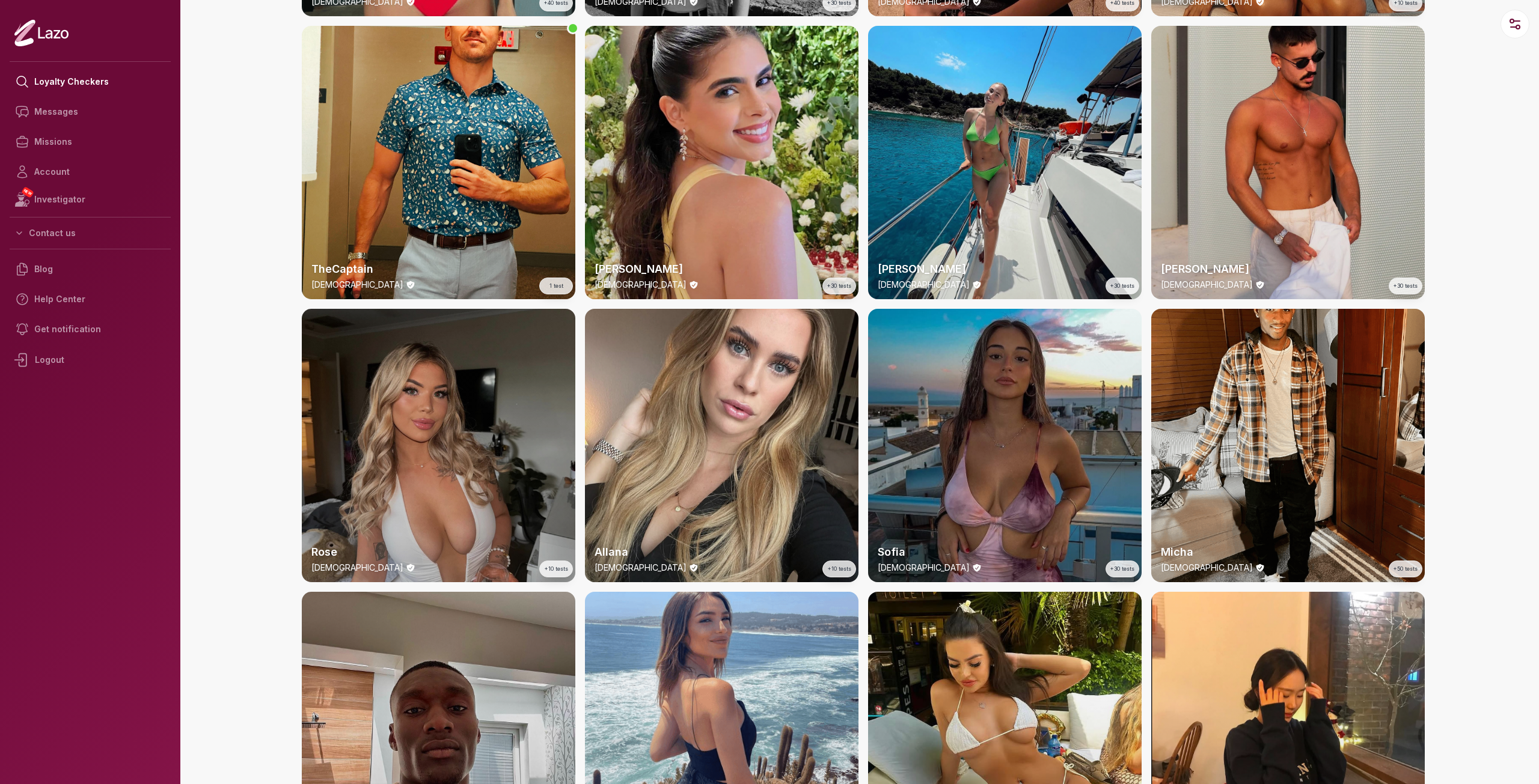
click at [463, 353] on div "Rose 24 y/o +10 tests" at bounding box center [438, 446] width 274 height 274
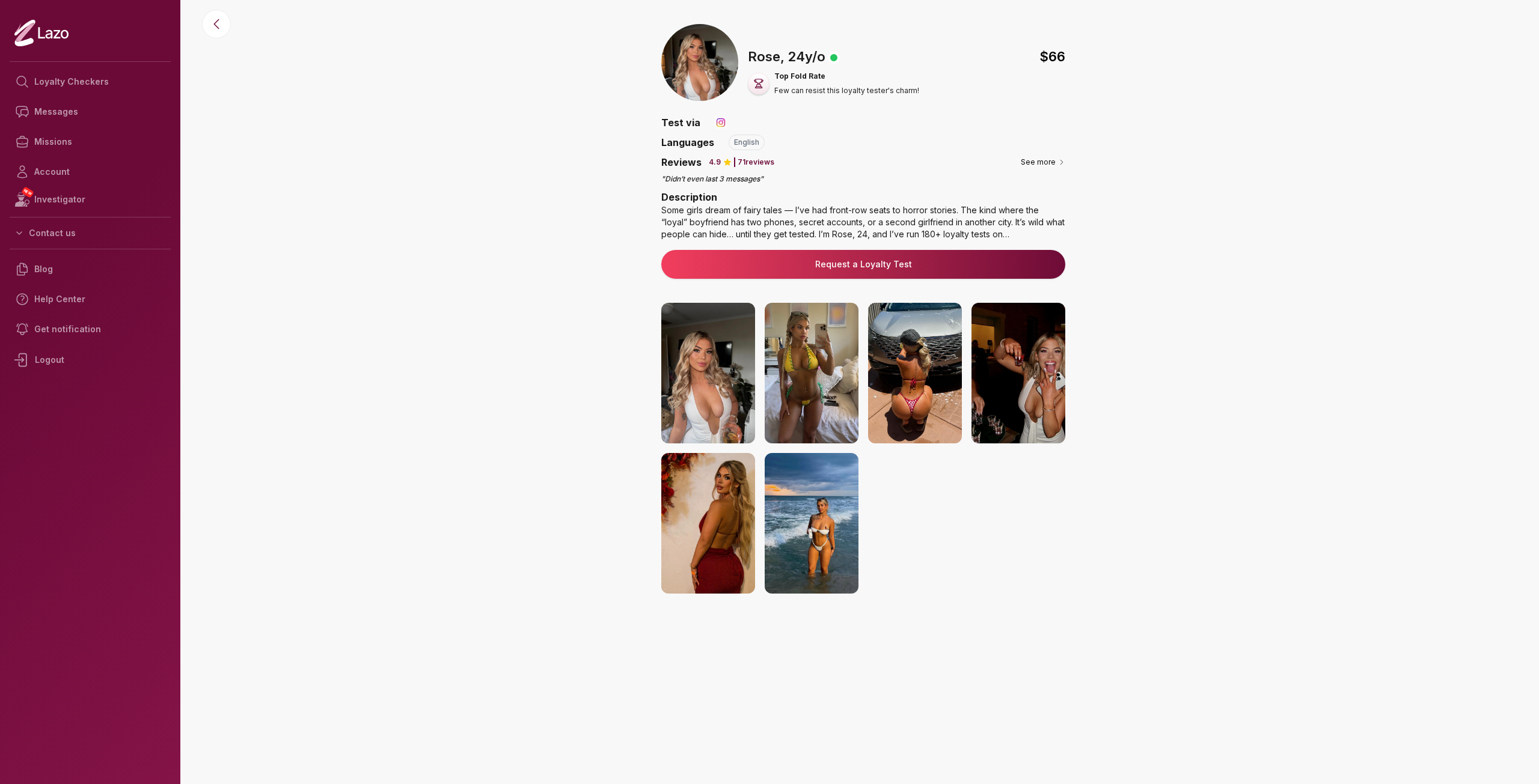
click at [700, 350] on img at bounding box center [708, 373] width 94 height 141
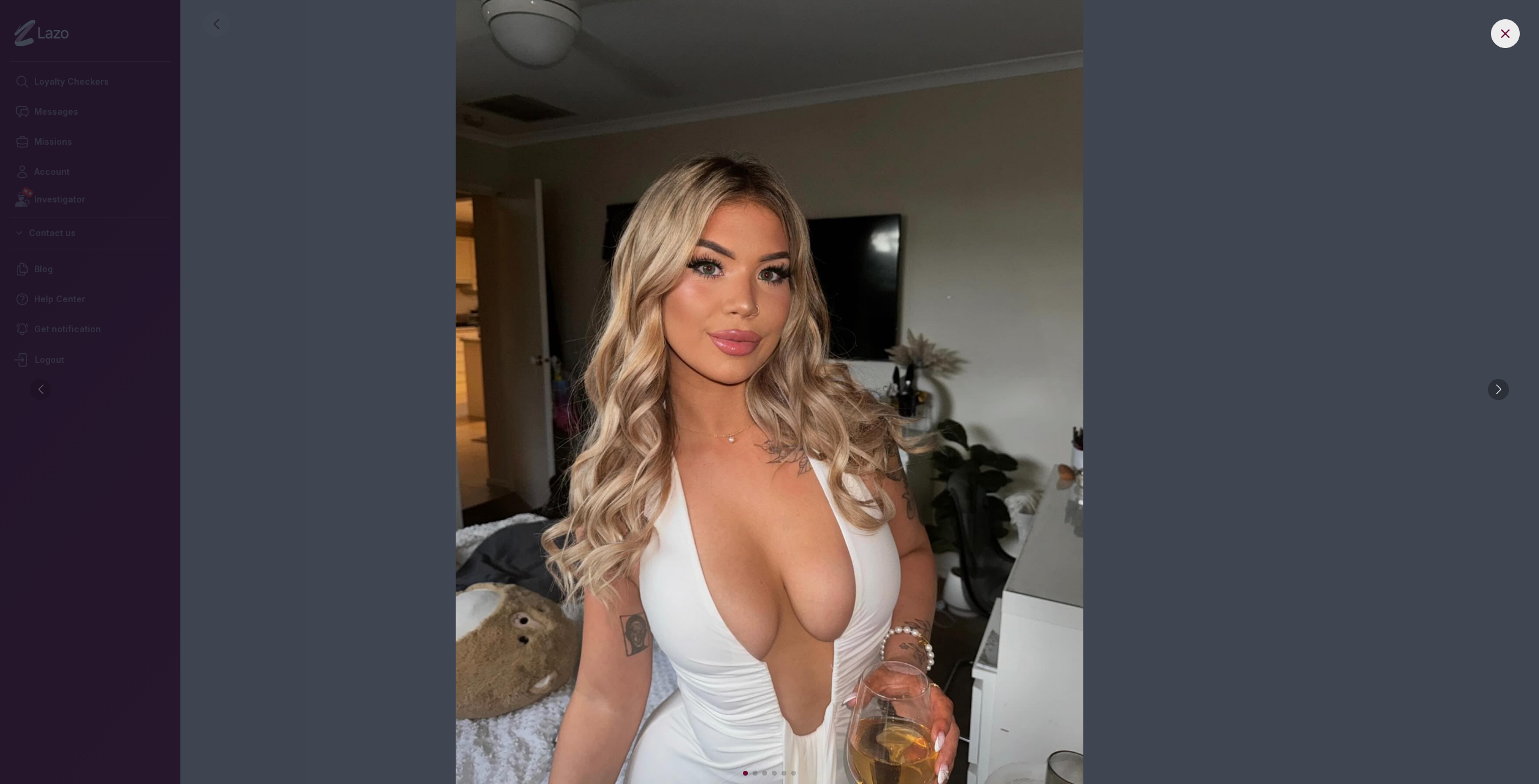
click at [1502, 391] on div at bounding box center [1498, 390] width 21 height 21
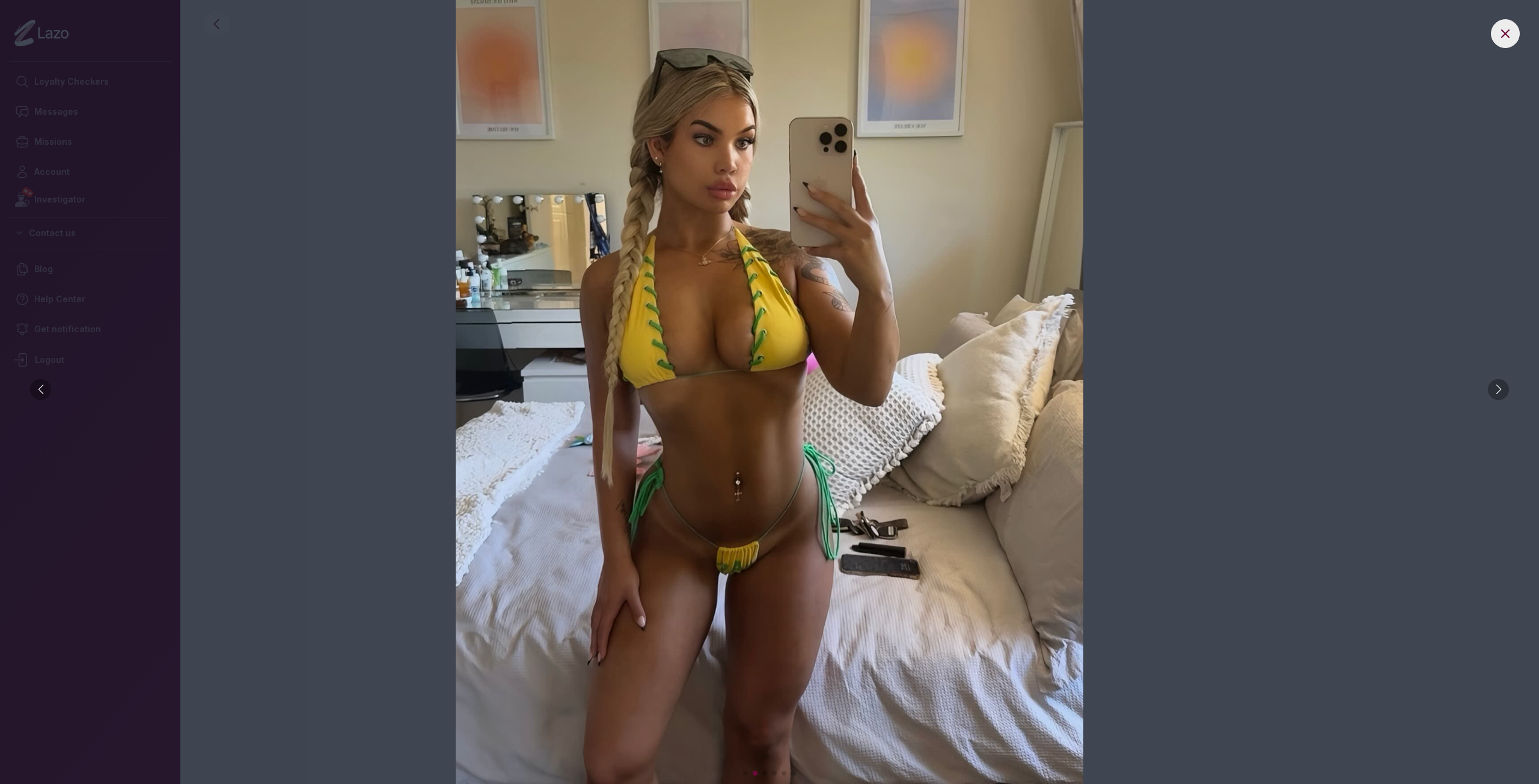
click at [1502, 391] on div at bounding box center [1498, 390] width 21 height 21
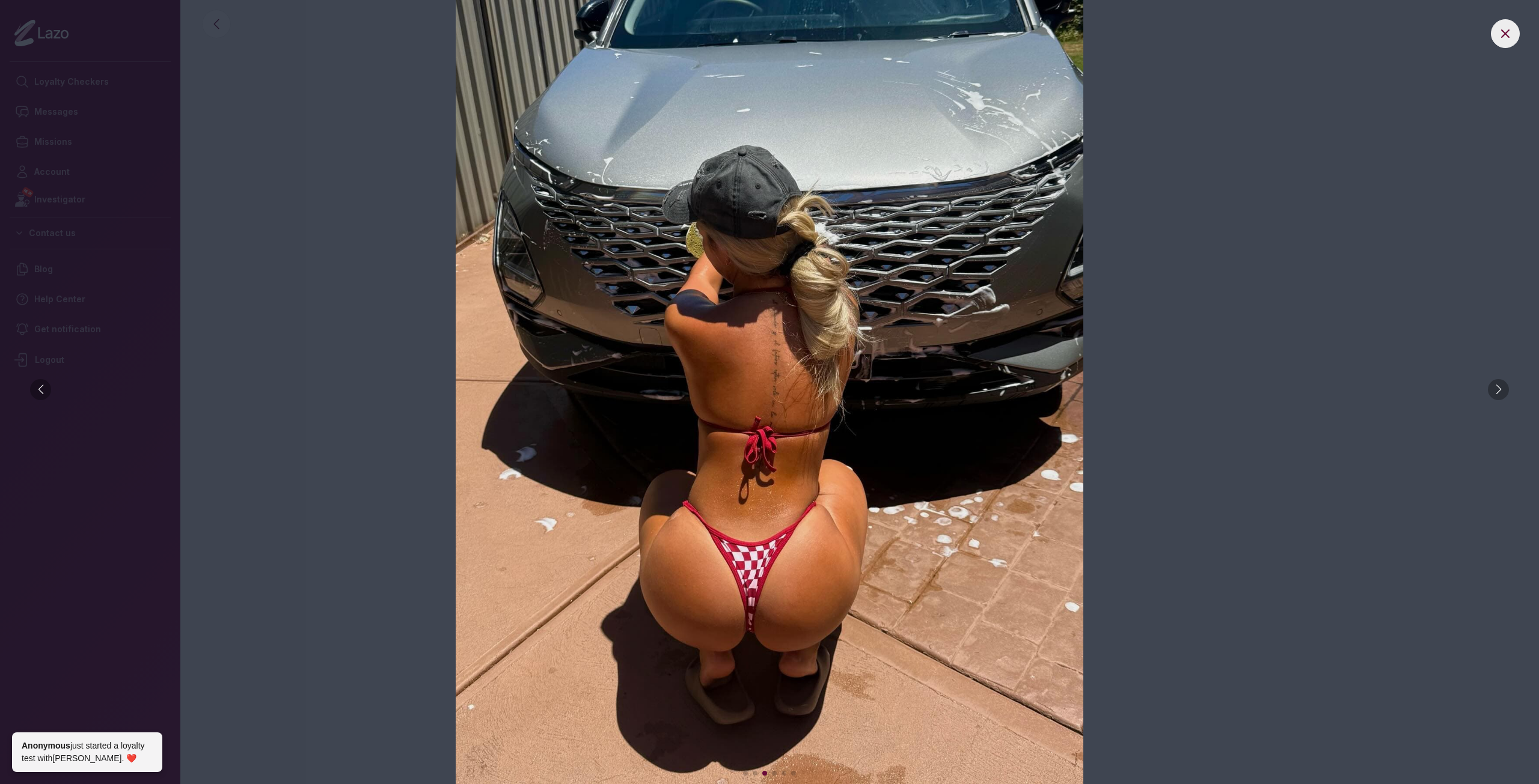
click at [1502, 391] on div at bounding box center [1498, 390] width 21 height 21
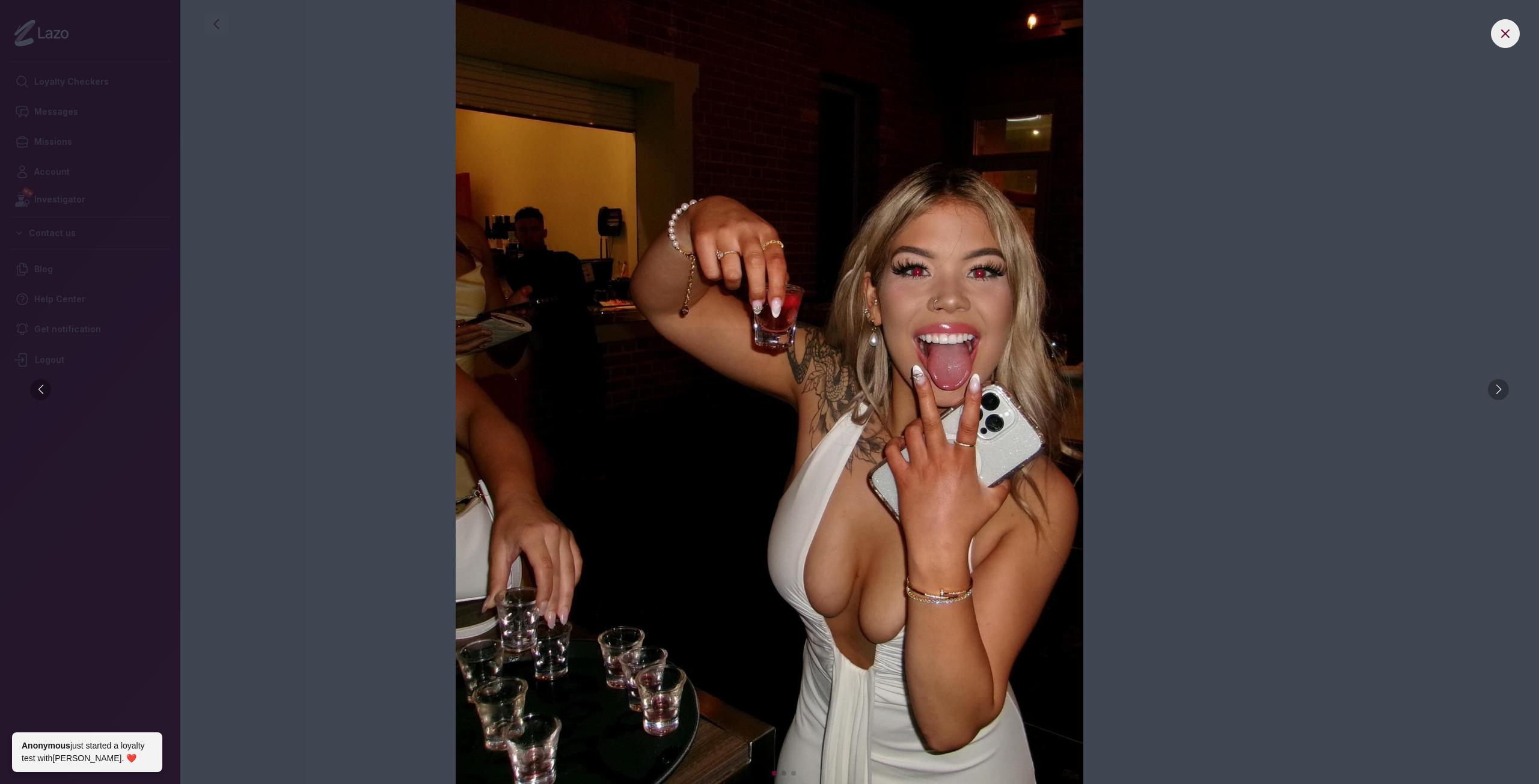
click at [1502, 391] on div at bounding box center [1498, 390] width 21 height 21
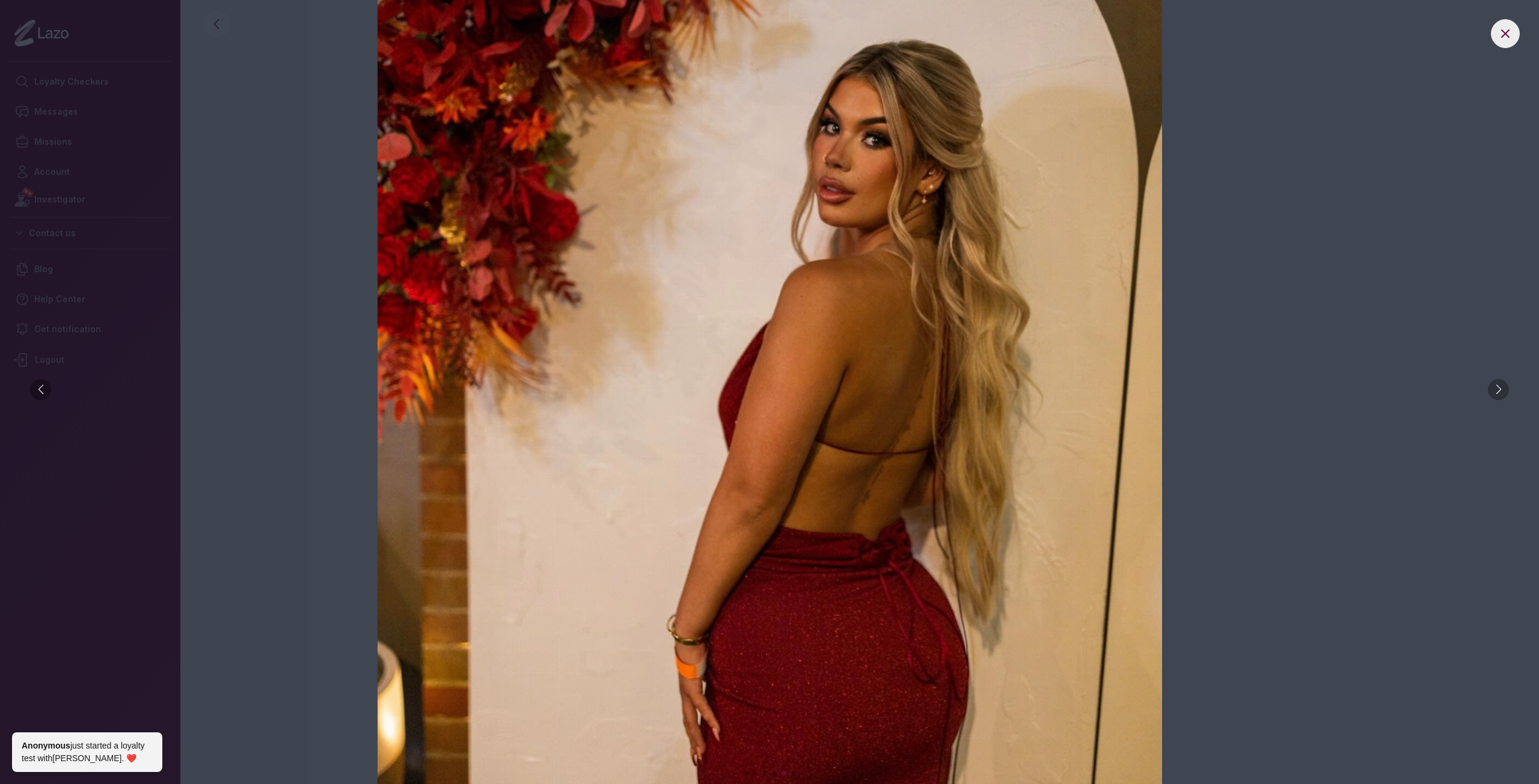
click at [1502, 390] on div at bounding box center [1498, 390] width 21 height 21
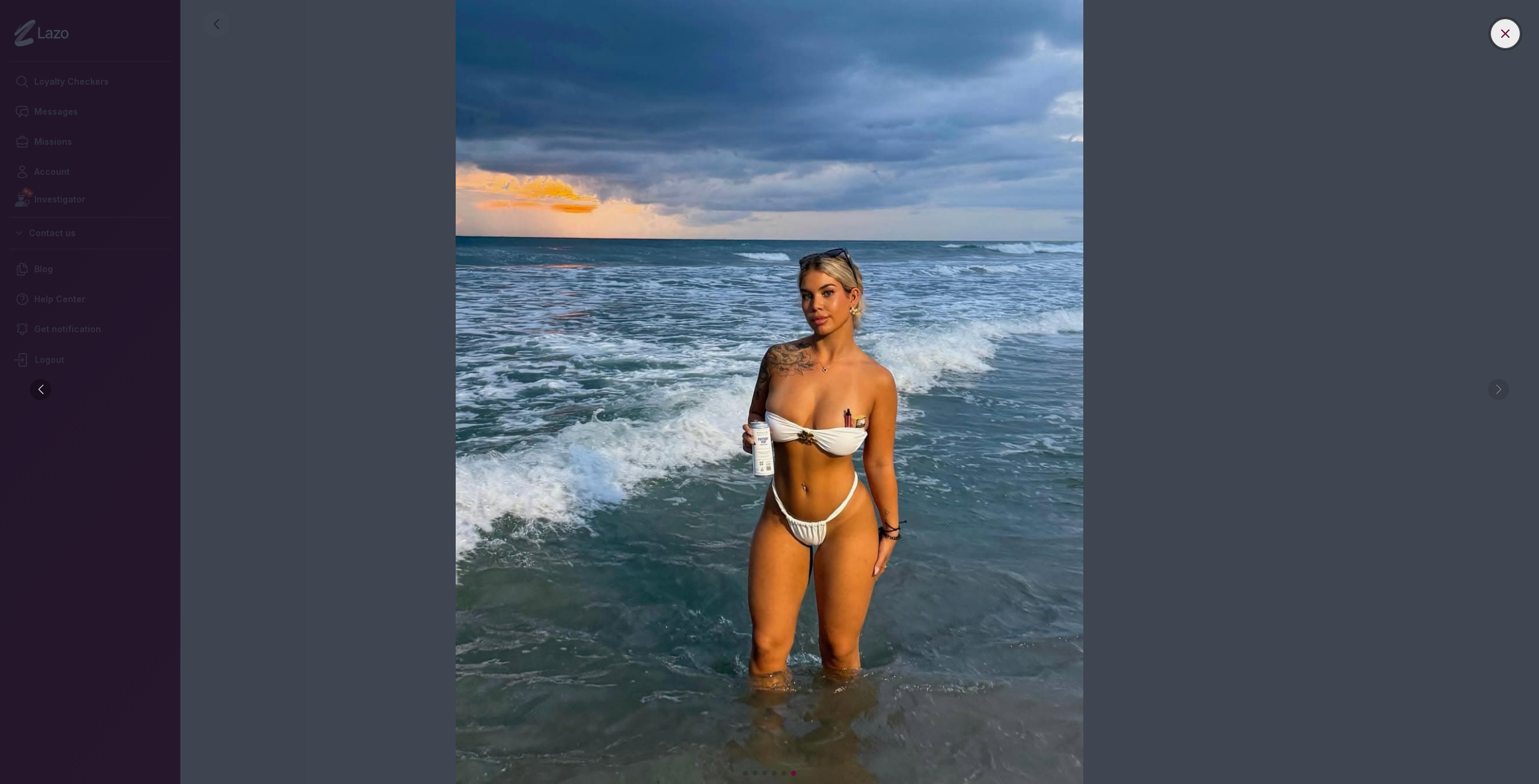
click at [1497, 39] on button at bounding box center [1505, 34] width 29 height 29
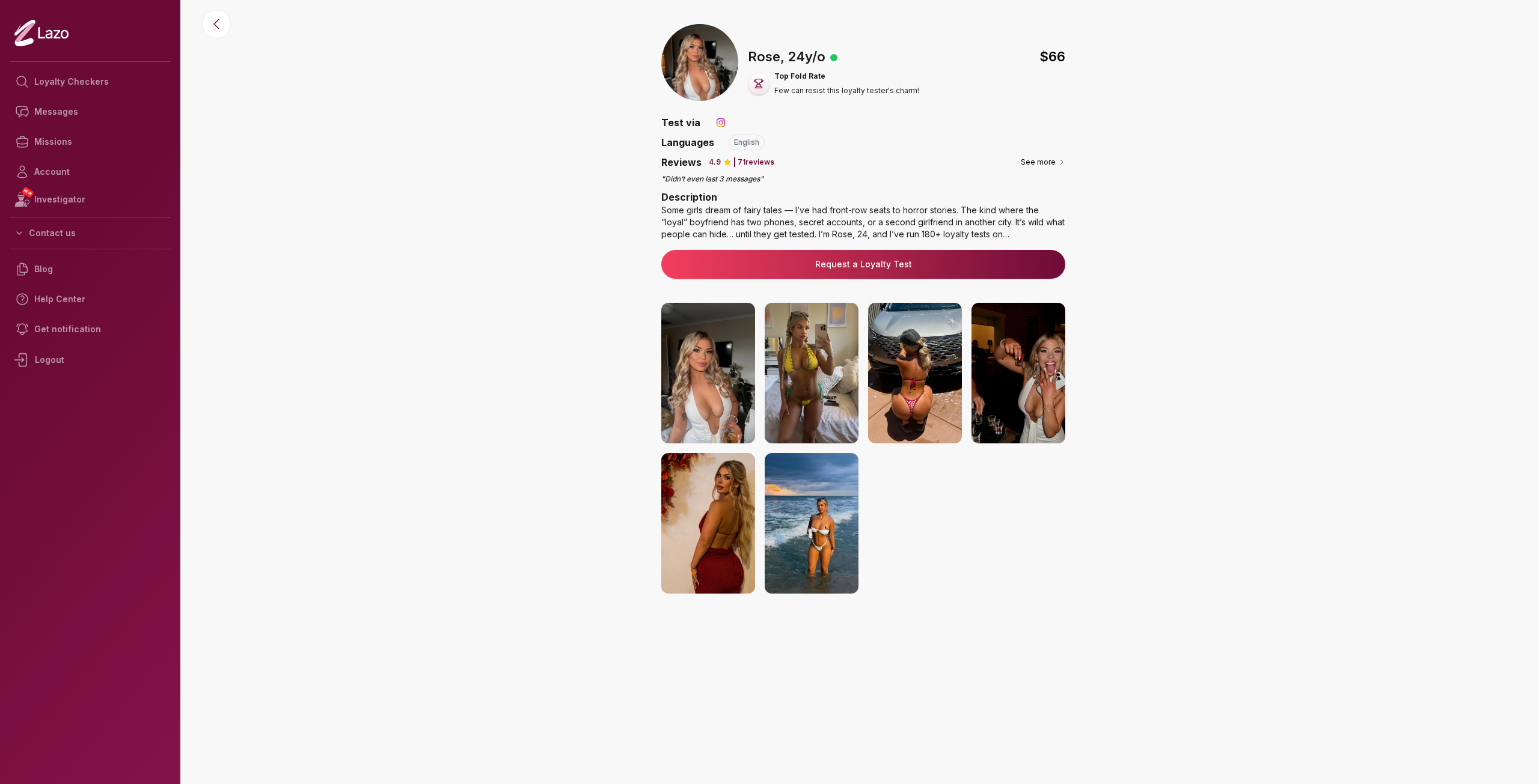
click at [1005, 226] on div "Some girls dream of fairy tales — I’ve had front-row seats to horror stories. T…" at bounding box center [863, 222] width 404 height 36
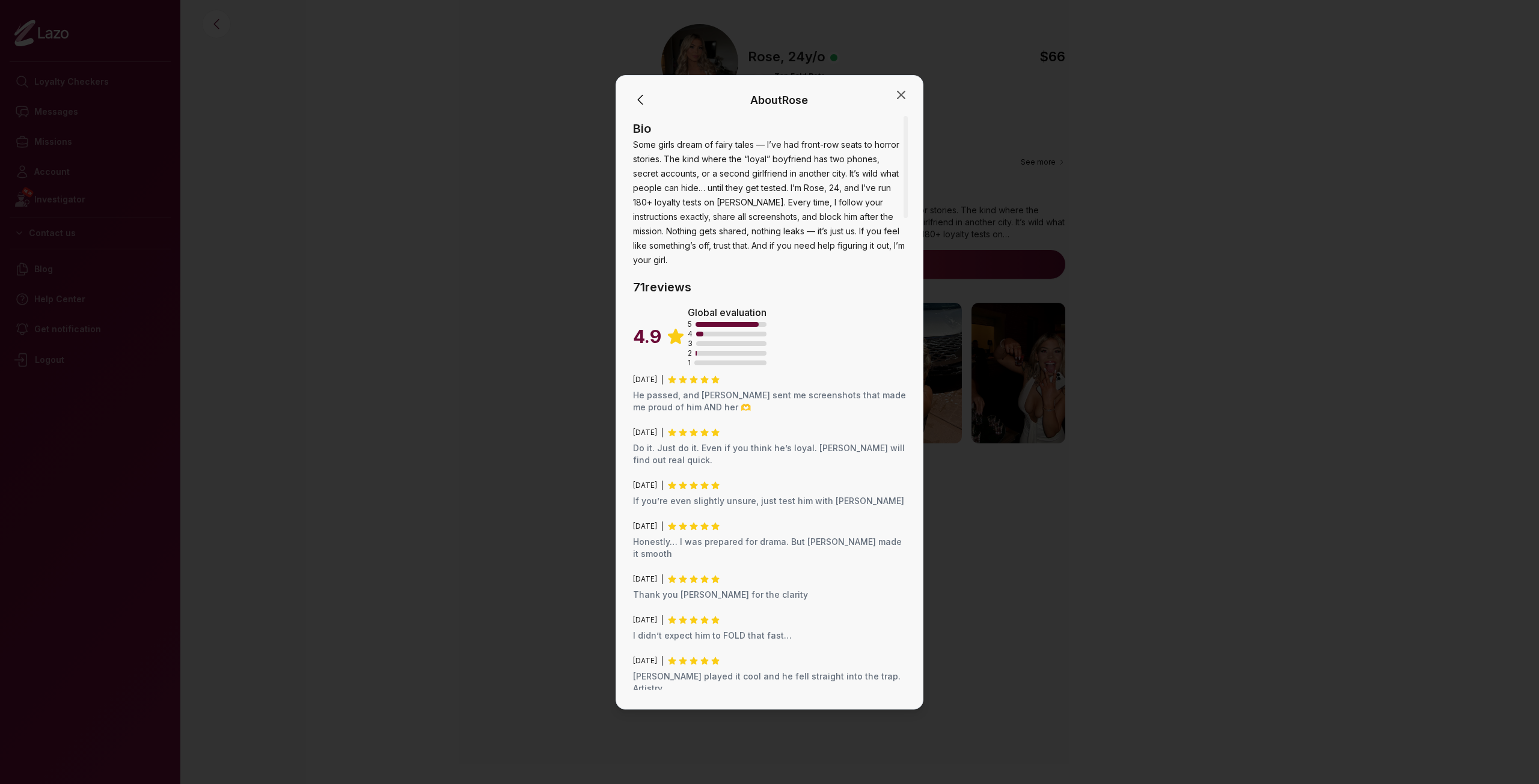
click at [698, 351] on div at bounding box center [731, 353] width 71 height 5
click at [691, 349] on span "2" at bounding box center [690, 353] width 5 height 10
click at [703, 351] on div at bounding box center [731, 353] width 71 height 5
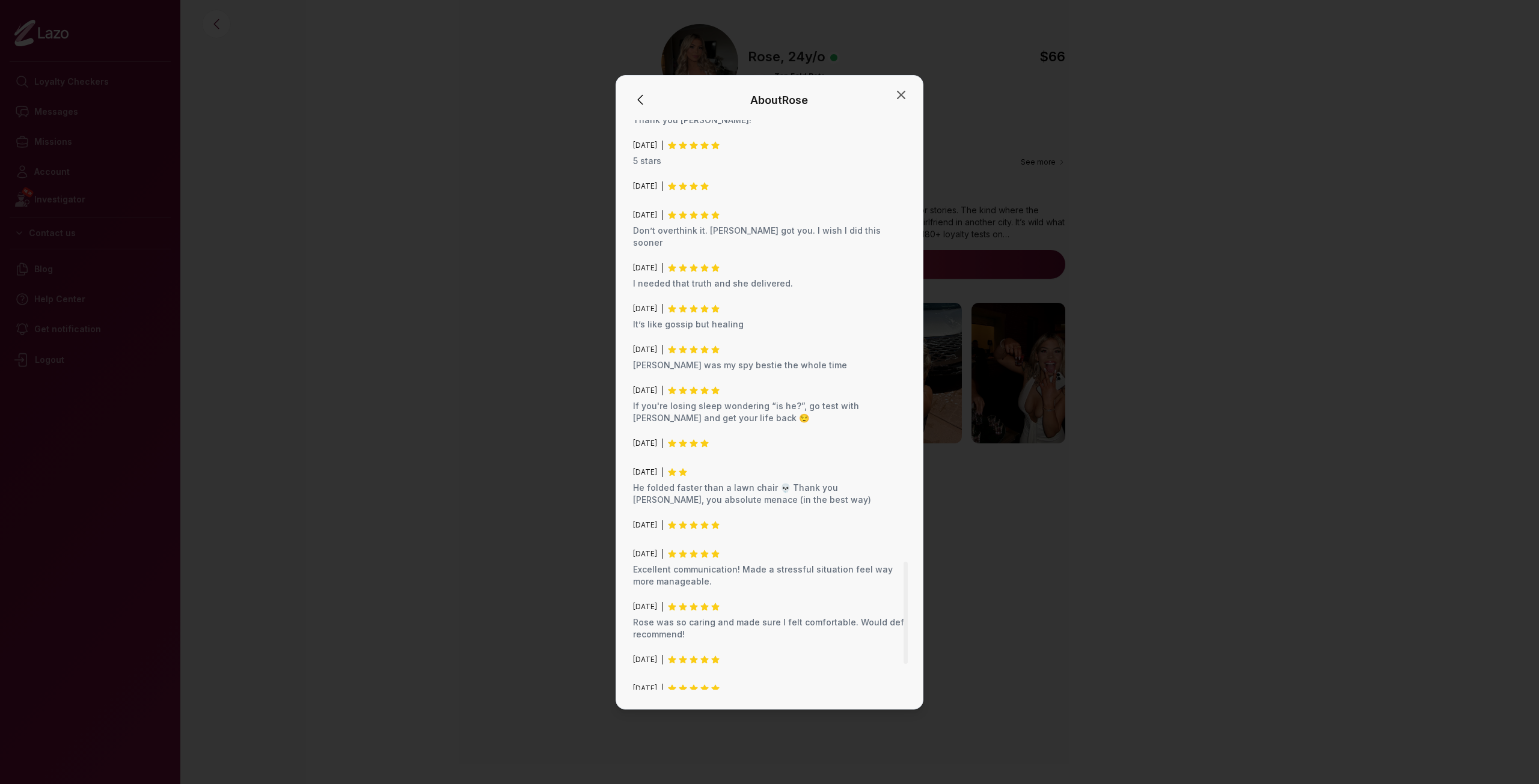
scroll to position [2570, 0]
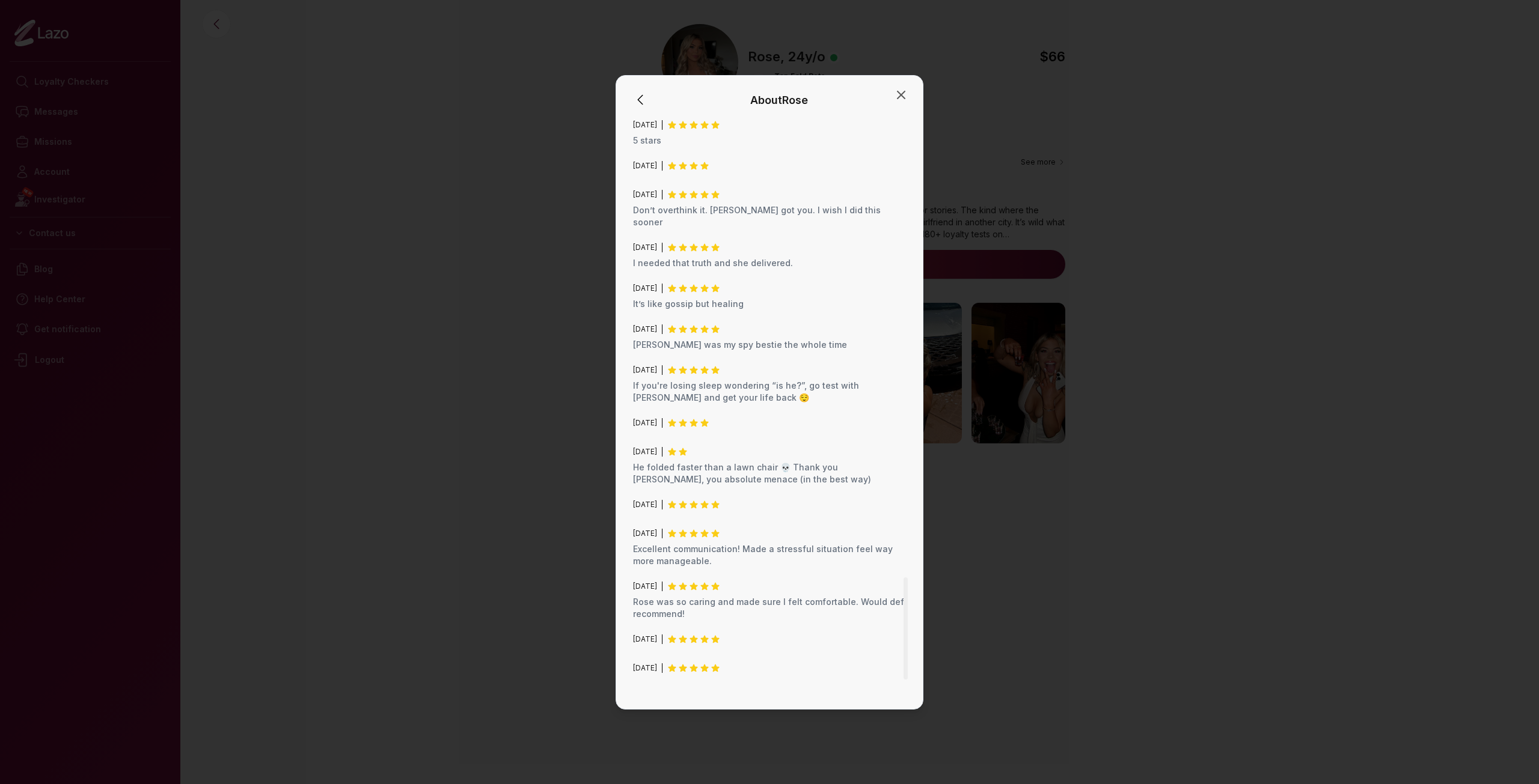
drag, startPoint x: 905, startPoint y: 150, endPoint x: 929, endPoint y: 610, distance: 460.6
click at [907, 610] on div at bounding box center [906, 628] width 5 height 102
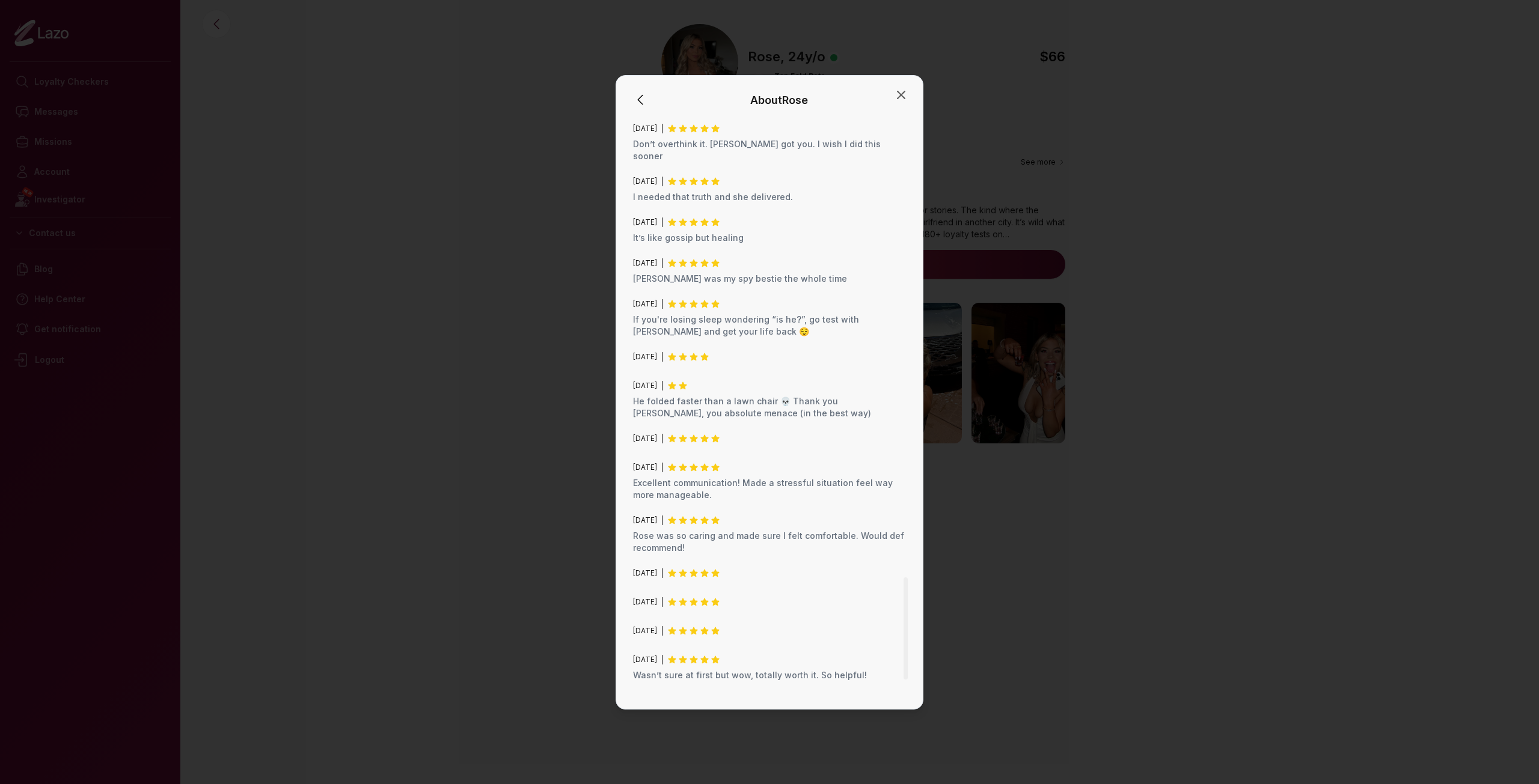
scroll to position [2649, 0]
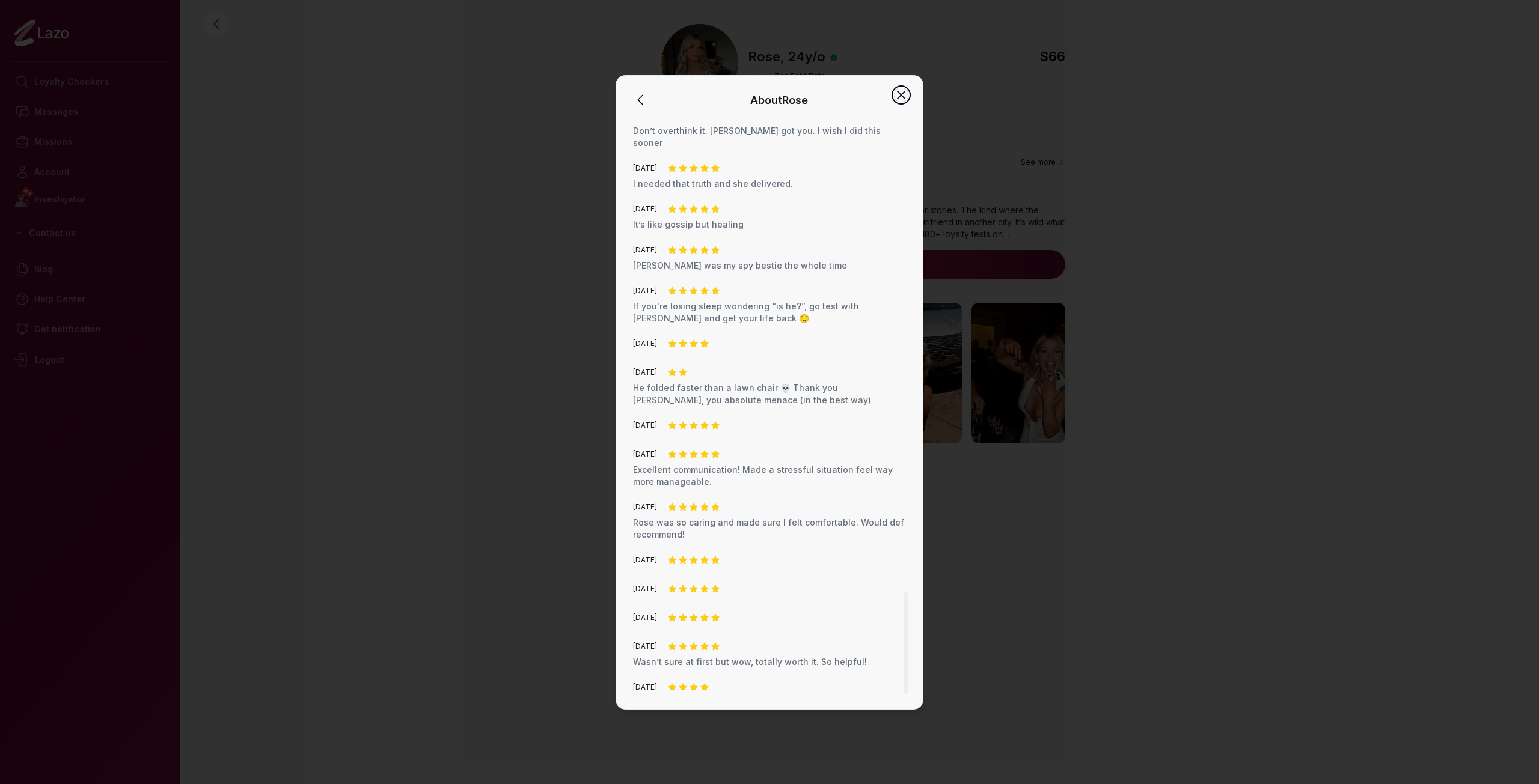
click at [894, 91] on icon "button" at bounding box center [901, 95] width 14 height 14
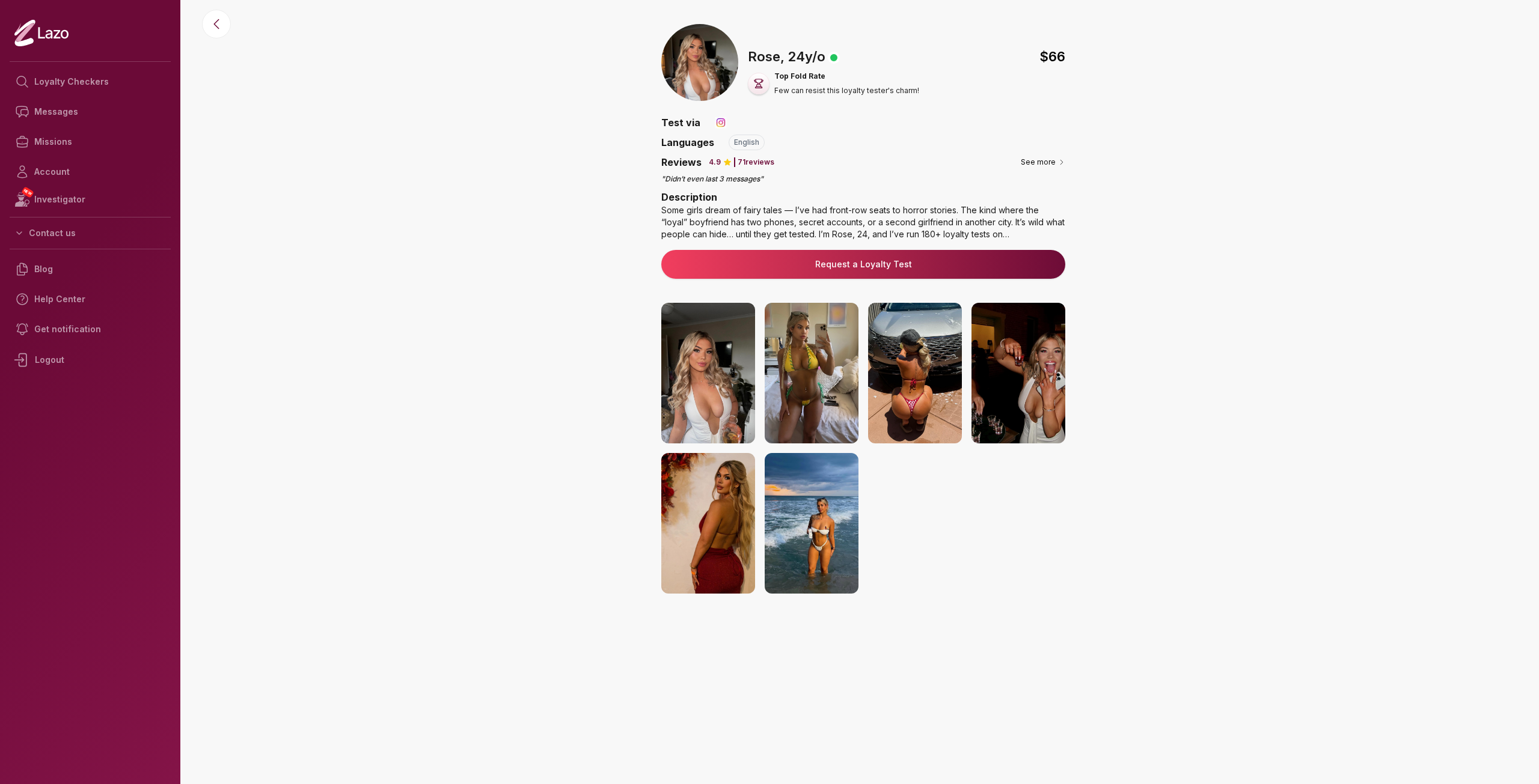
click at [720, 121] on img at bounding box center [721, 123] width 12 height 12
